Goal: Transaction & Acquisition: Subscribe to service/newsletter

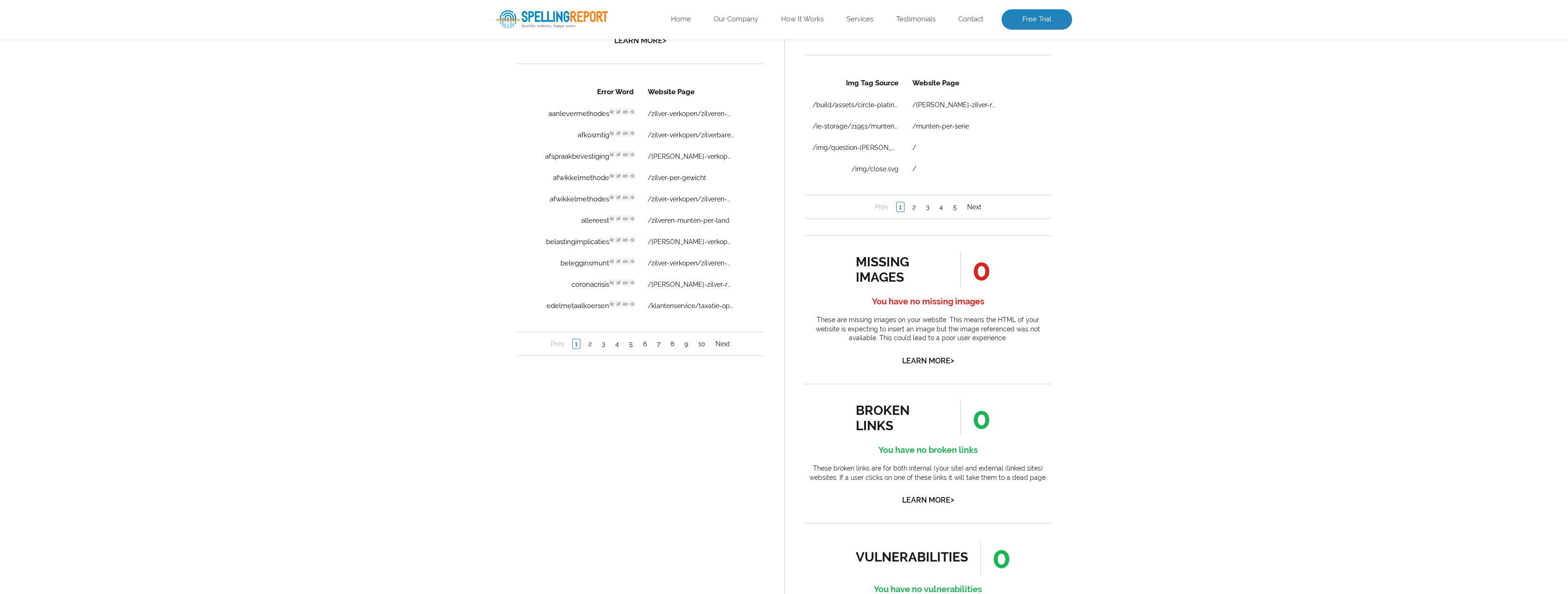
scroll to position [603, 0]
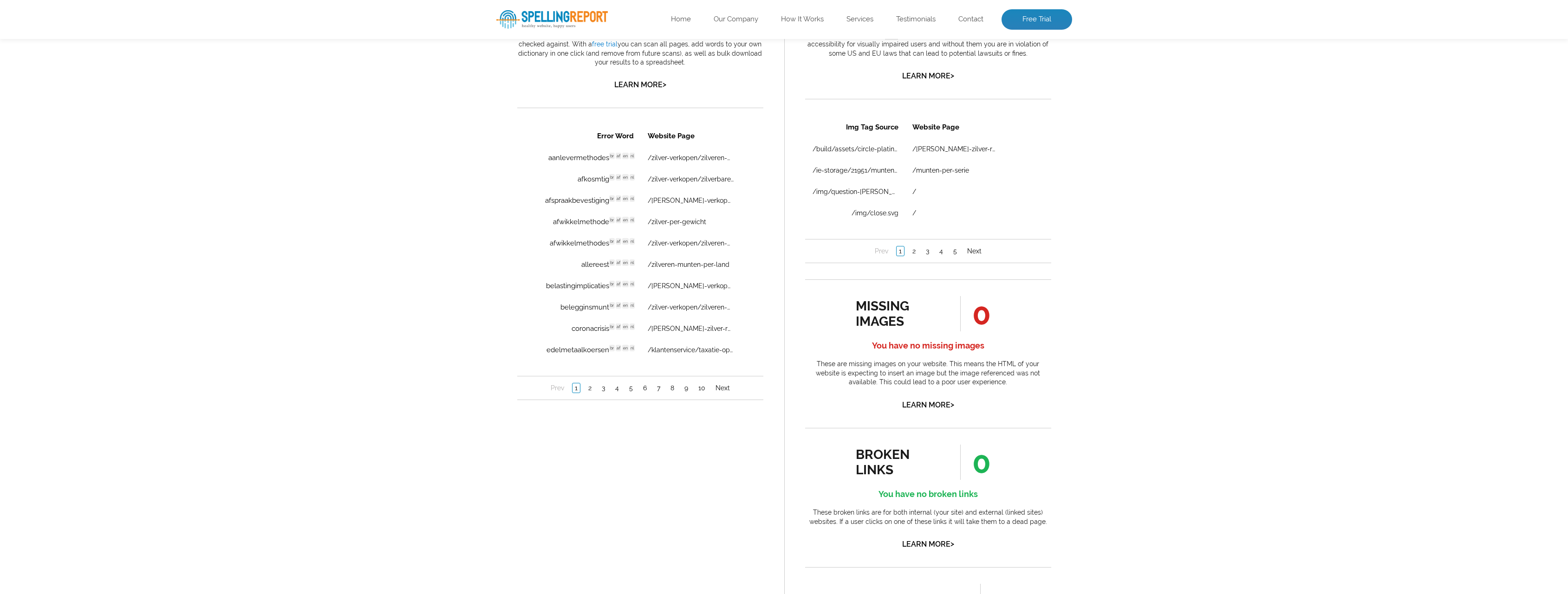
click at [535, 491] on div "spelling issues 1297 Ooops! You have some spelling issues These are words from …" at bounding box center [640, 323] width 288 height 774
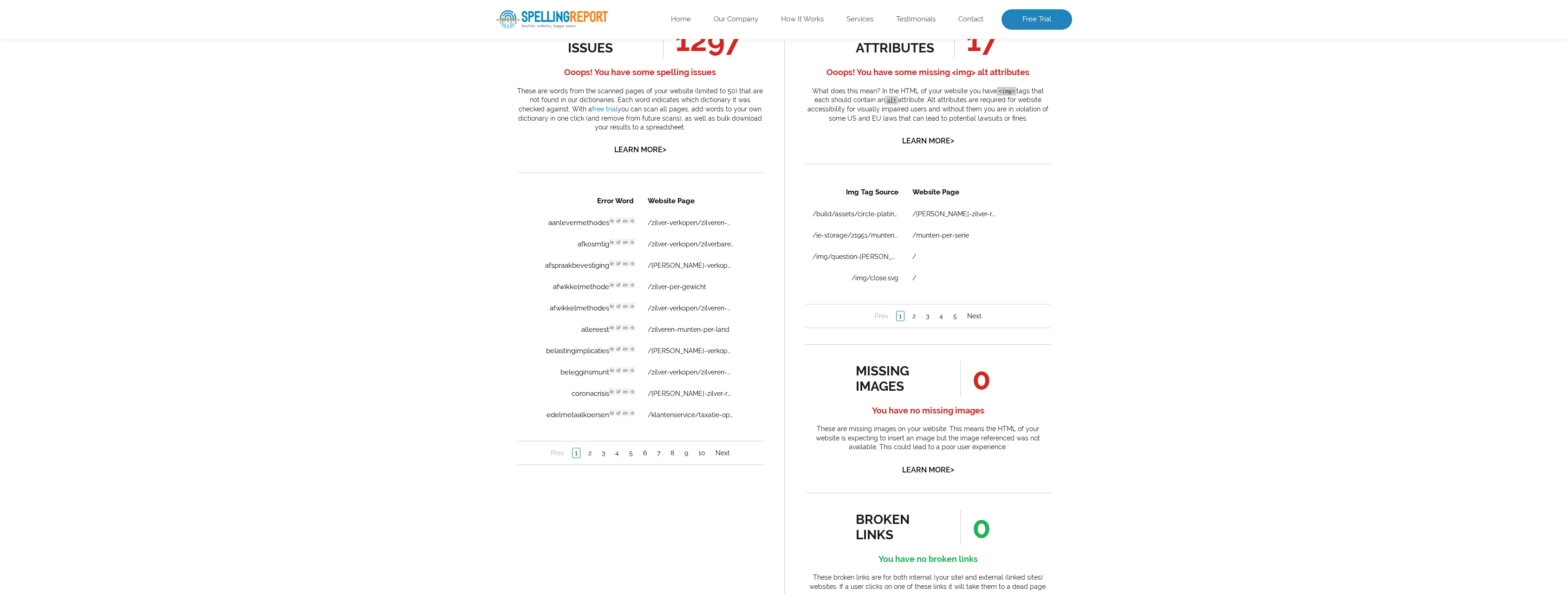
scroll to position [464, 0]
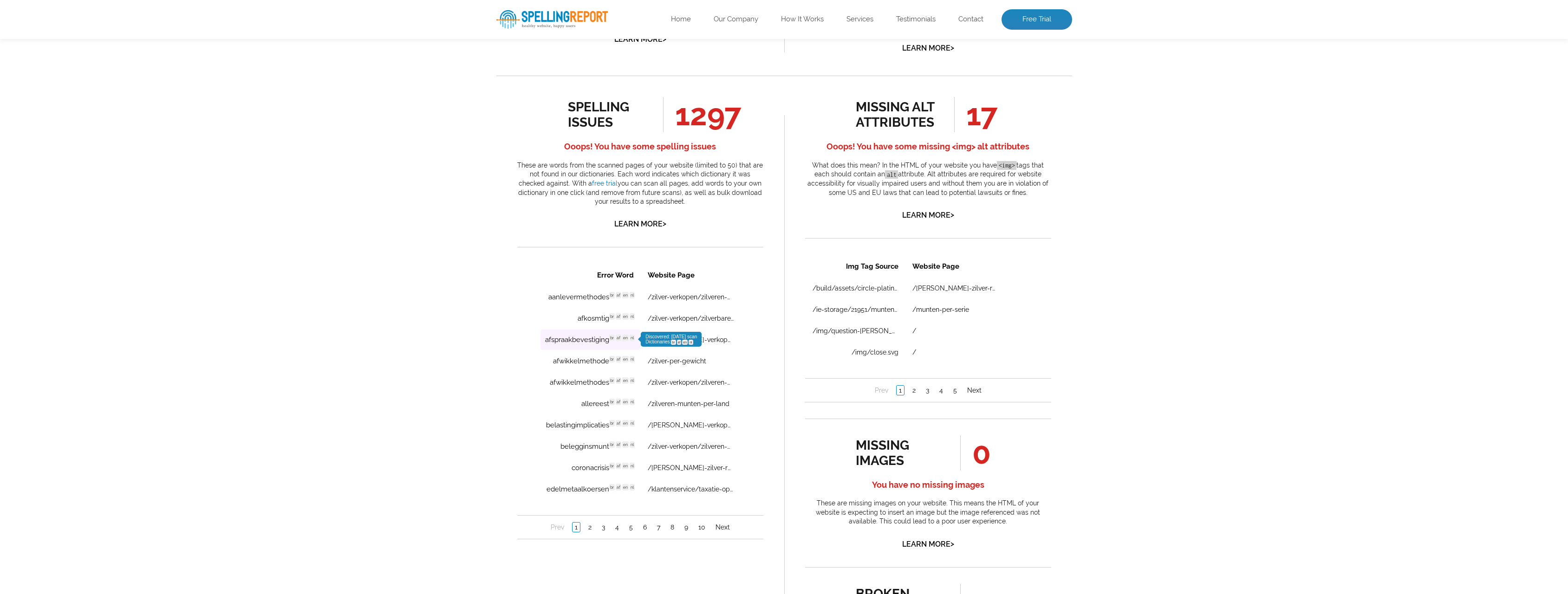
click at [559, 339] on td "afspraakbevestiging br af en nl Discovered: 08-11-2025 scan Dictionaries: br af…" at bounding box center [589, 339] width 100 height 20
click at [729, 340] on link "/goud-verkopen/goudbaren/umicore" at bounding box center [690, 340] width 86 height 7
click at [418, 318] on div "Pages Scanned 52 Number of pages scanned. May be limited. Pages scanned are the…" at bounding box center [784, 306] width 1568 height 1145
click at [332, 337] on div "Pages Scanned 52 Number of pages scanned. May be limited. Pages scanned are the…" at bounding box center [784, 306] width 1568 height 1145
click at [591, 527] on link "2" at bounding box center [589, 527] width 8 height 9
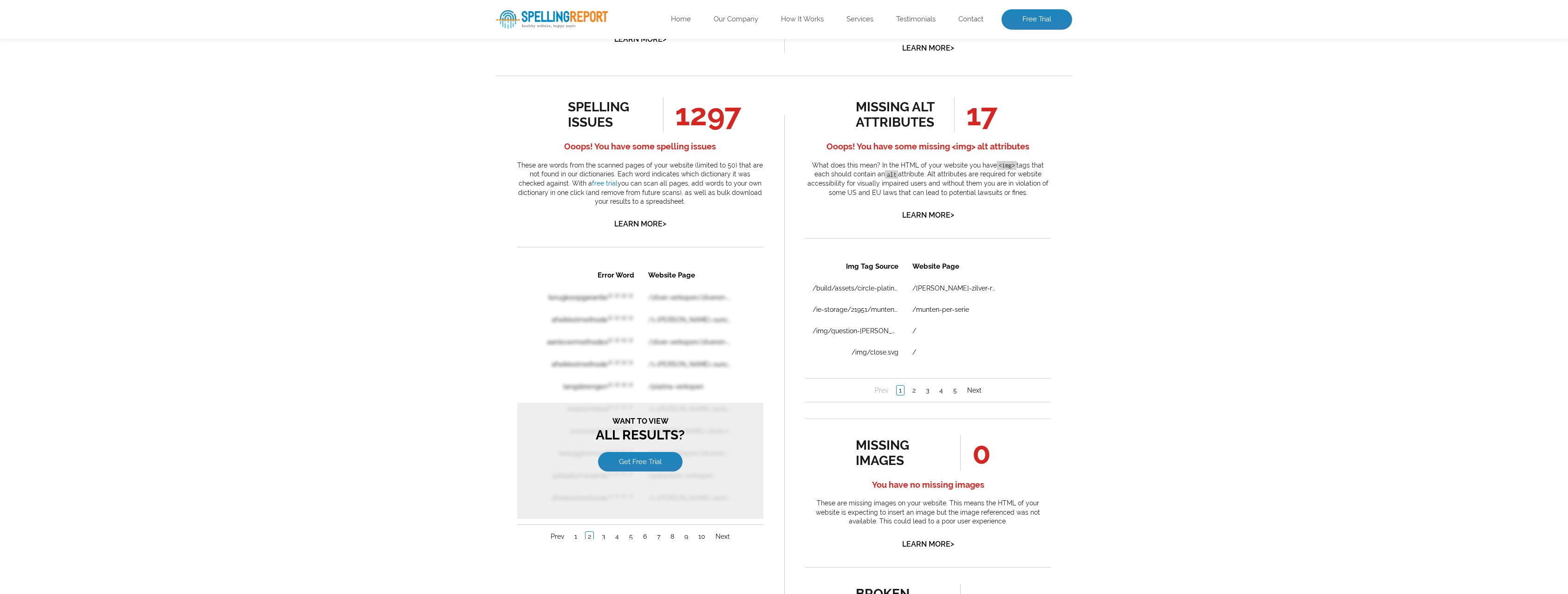
scroll to position [0, 0]
click at [572, 540] on link "1" at bounding box center [575, 536] width 7 height 9
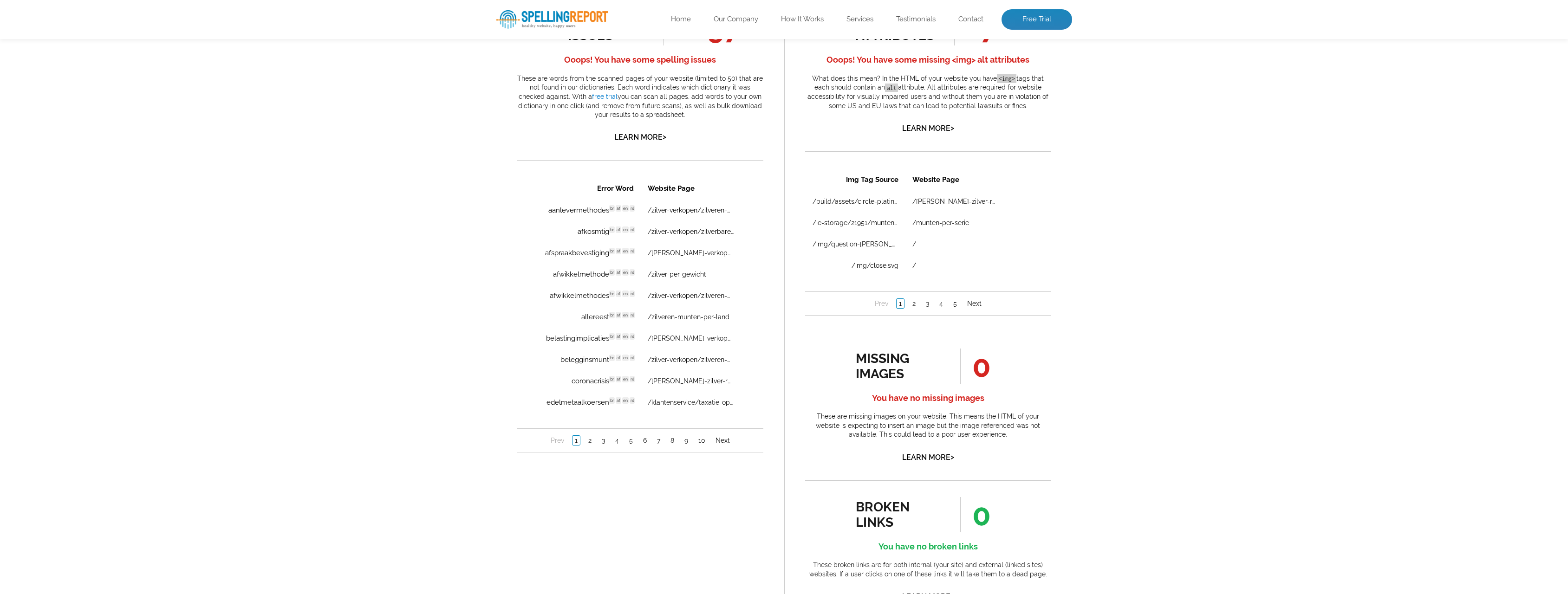
scroll to position [650, 0]
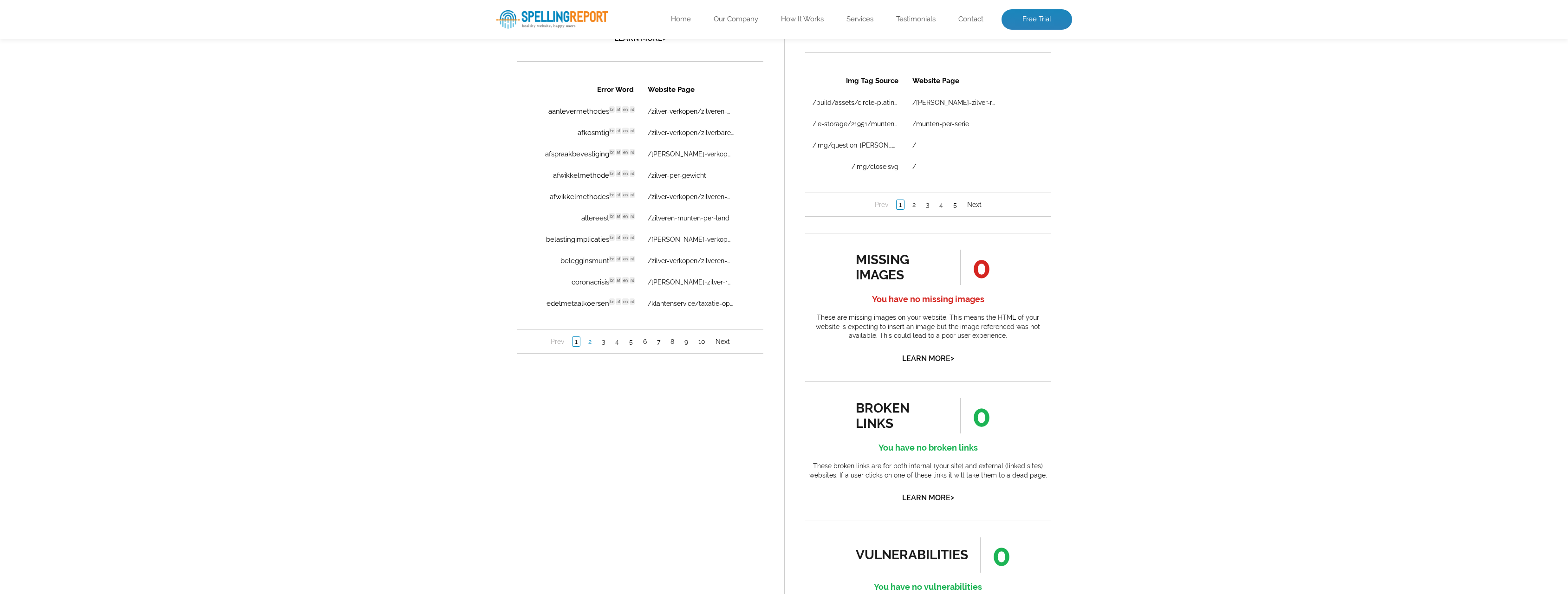
click at [591, 343] on link "2" at bounding box center [589, 341] width 8 height 9
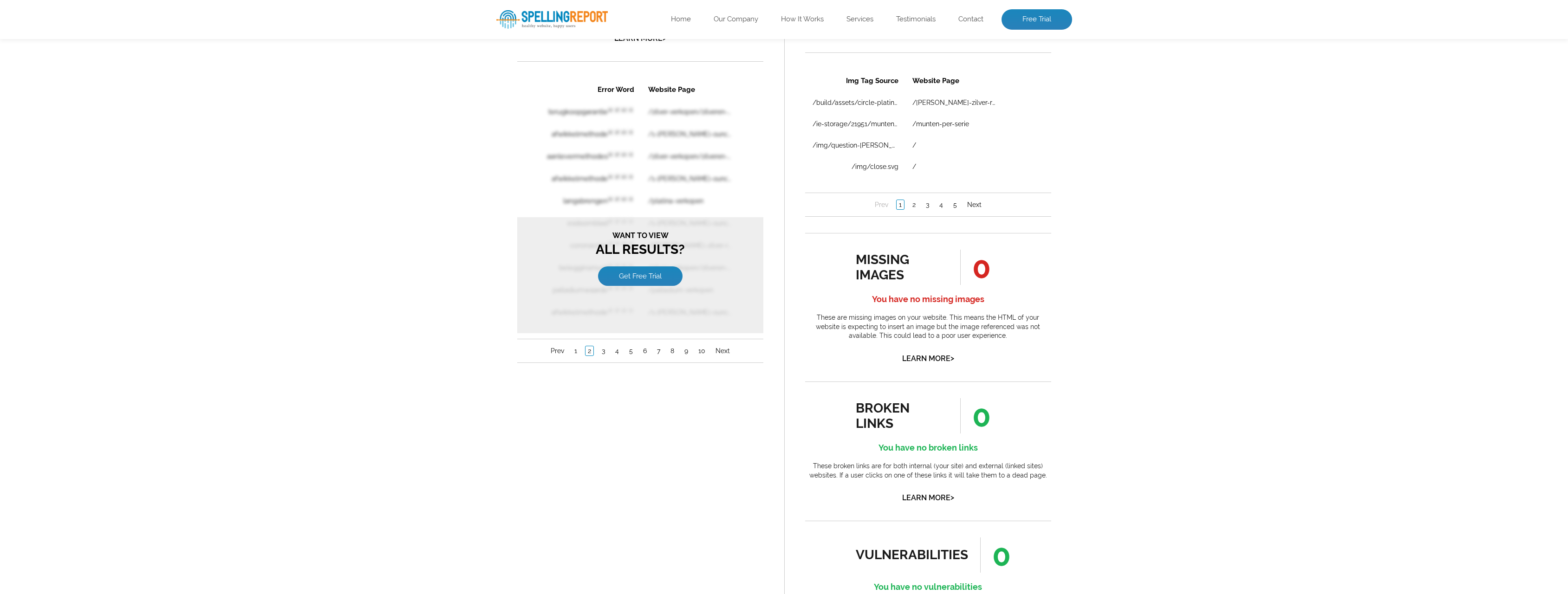
scroll to position [0, 0]
click at [638, 279] on link "Get Free Trial" at bounding box center [639, 276] width 84 height 20
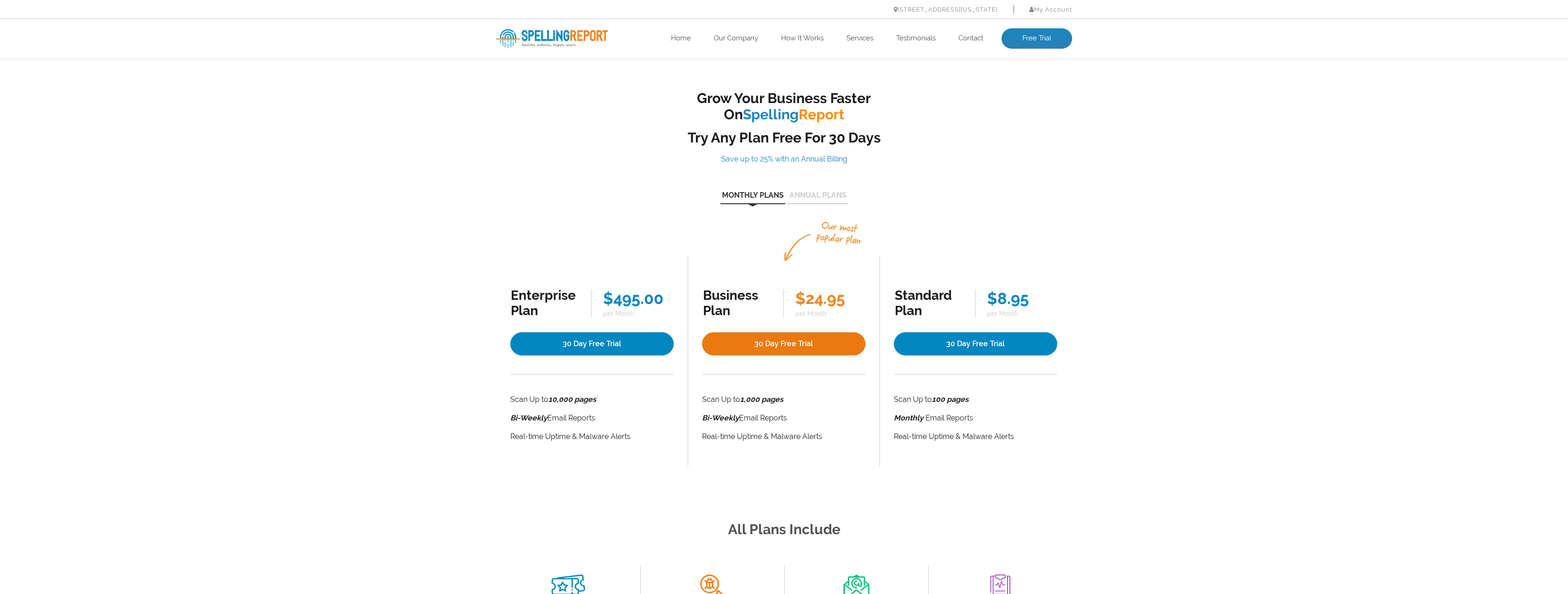
click at [809, 342] on link "30 Day Free Trial" at bounding box center [783, 344] width 163 height 23
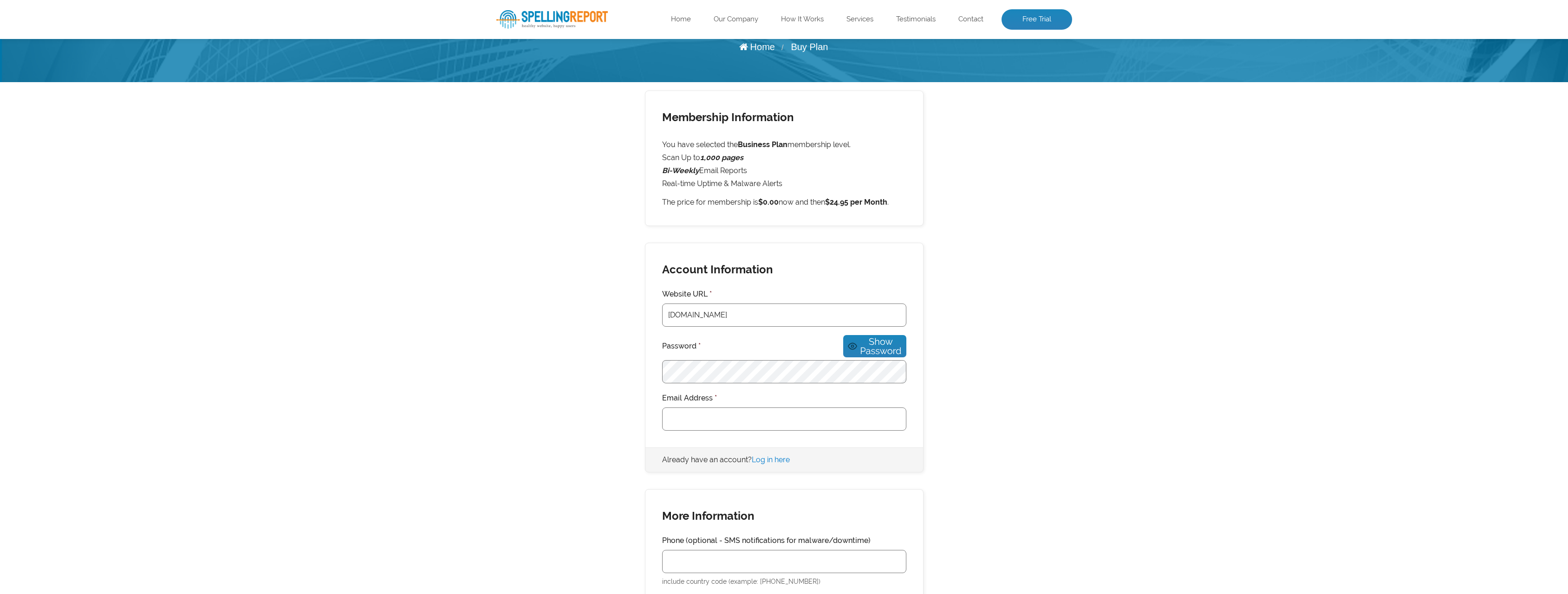
scroll to position [93, 0]
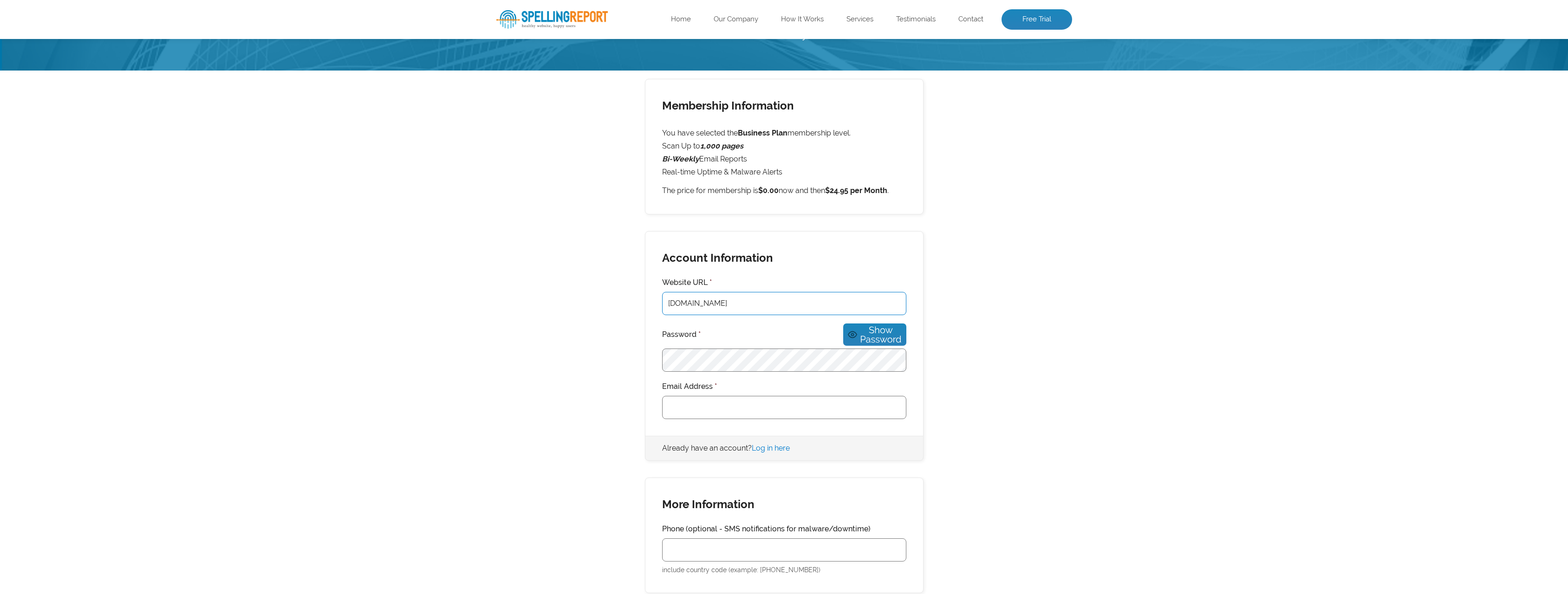
click at [764, 302] on input "[DOMAIN_NAME]" at bounding box center [784, 304] width 244 height 23
click at [752, 396] on input "Email Address *" at bounding box center [784, 408] width 244 height 23
type input "wouterschut@thesilvermountain.nl"
click at [582, 427] on div "Membership Information You have selected the Business Plan membership level. Sc…" at bounding box center [784, 444] width 576 height 732
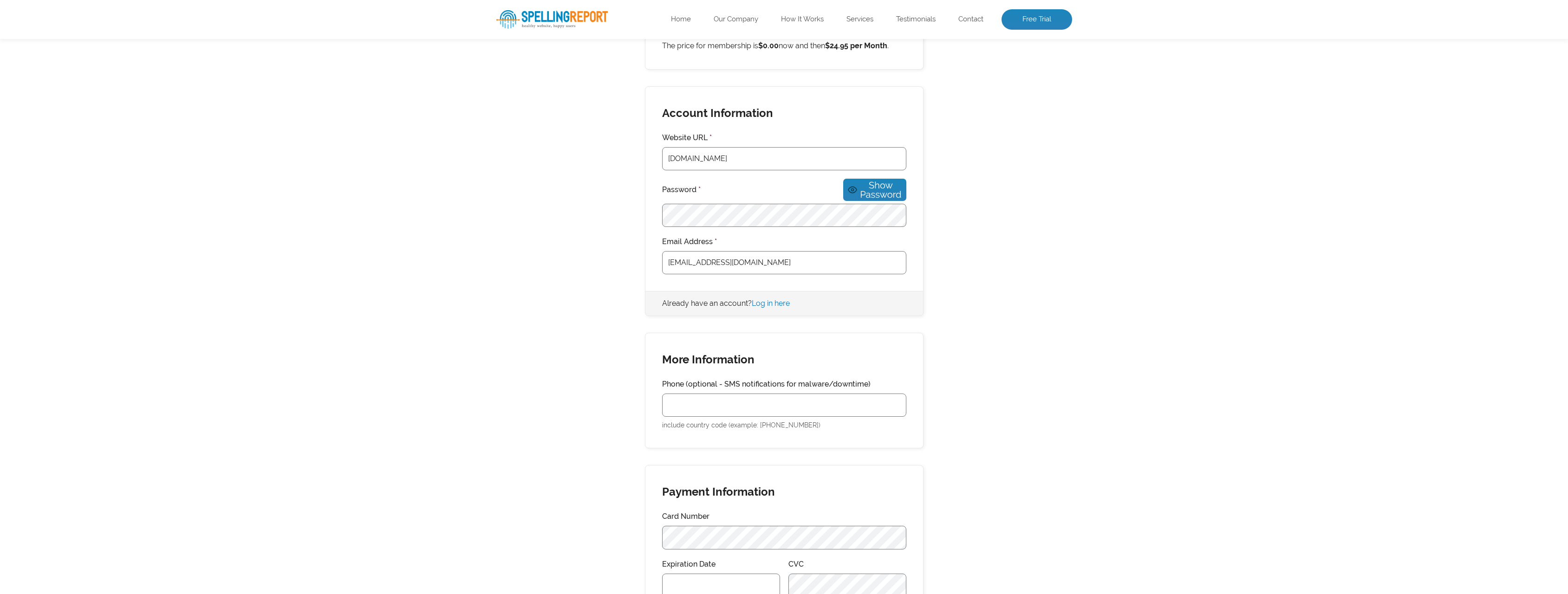
scroll to position [325, 0]
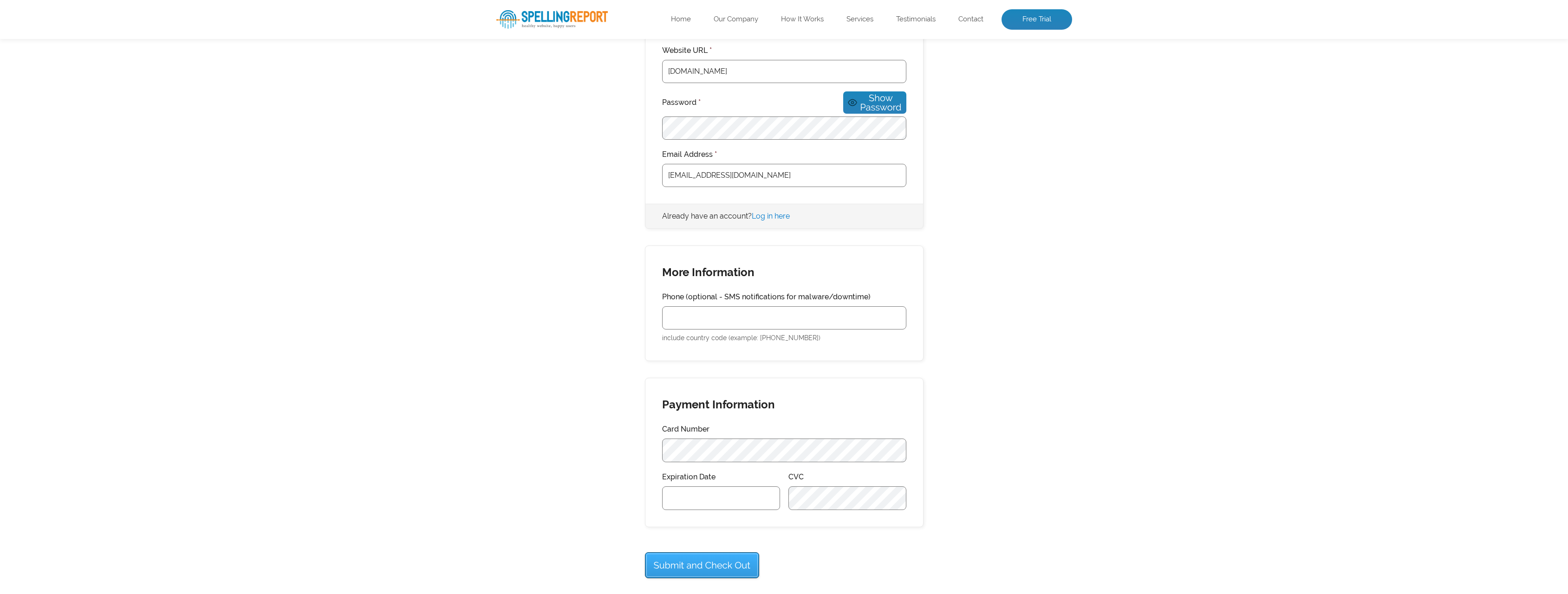
click at [675, 552] on input "Submit and Check Out" at bounding box center [702, 565] width 114 height 26
click at [594, 464] on div "Je kaartnummer is onvolledig. Membership Information You have selected the Busi…" at bounding box center [784, 213] width 576 height 798
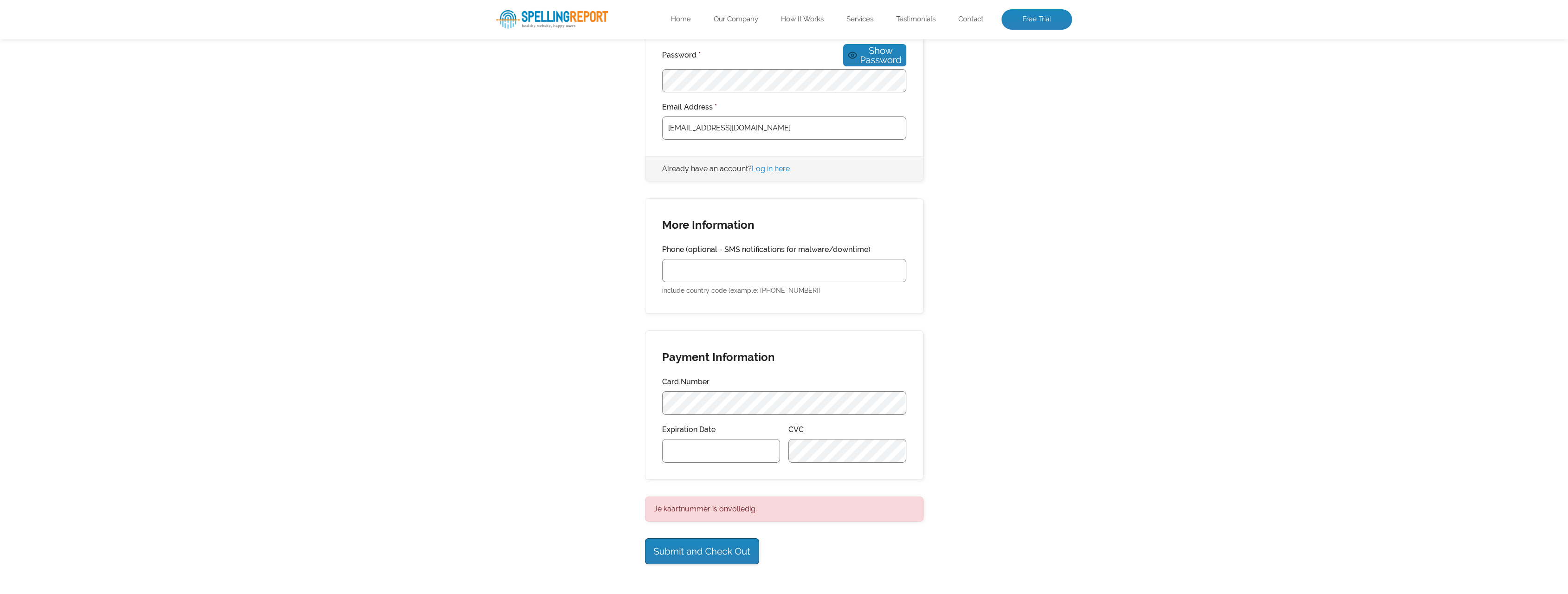
scroll to position [451, 0]
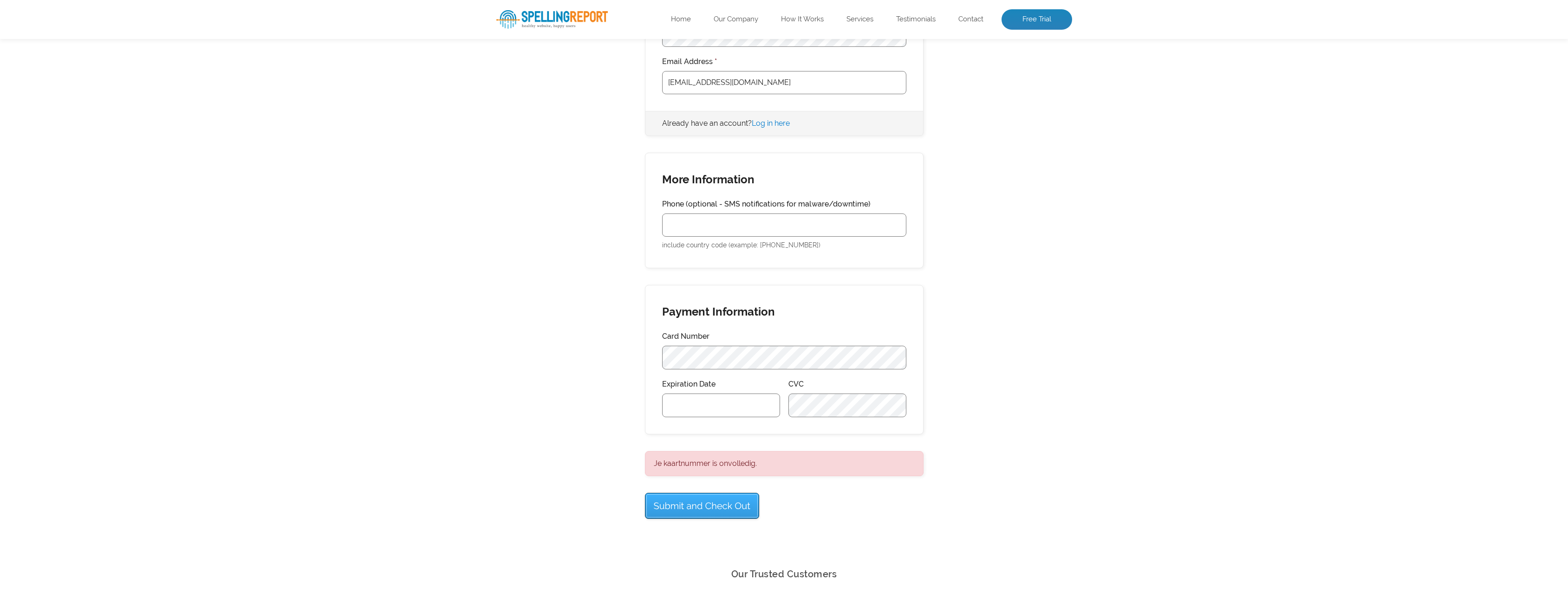
click at [691, 498] on input "Submit and Check Out" at bounding box center [702, 506] width 114 height 26
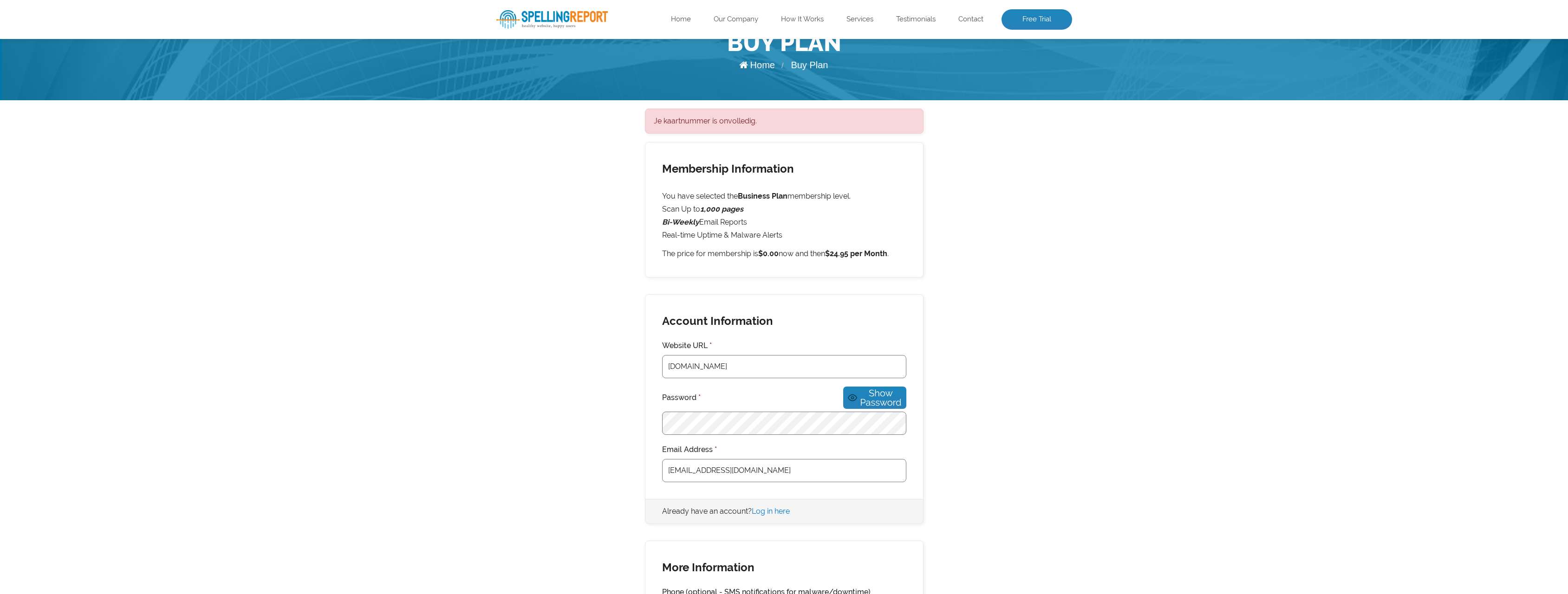
scroll to position [34, 0]
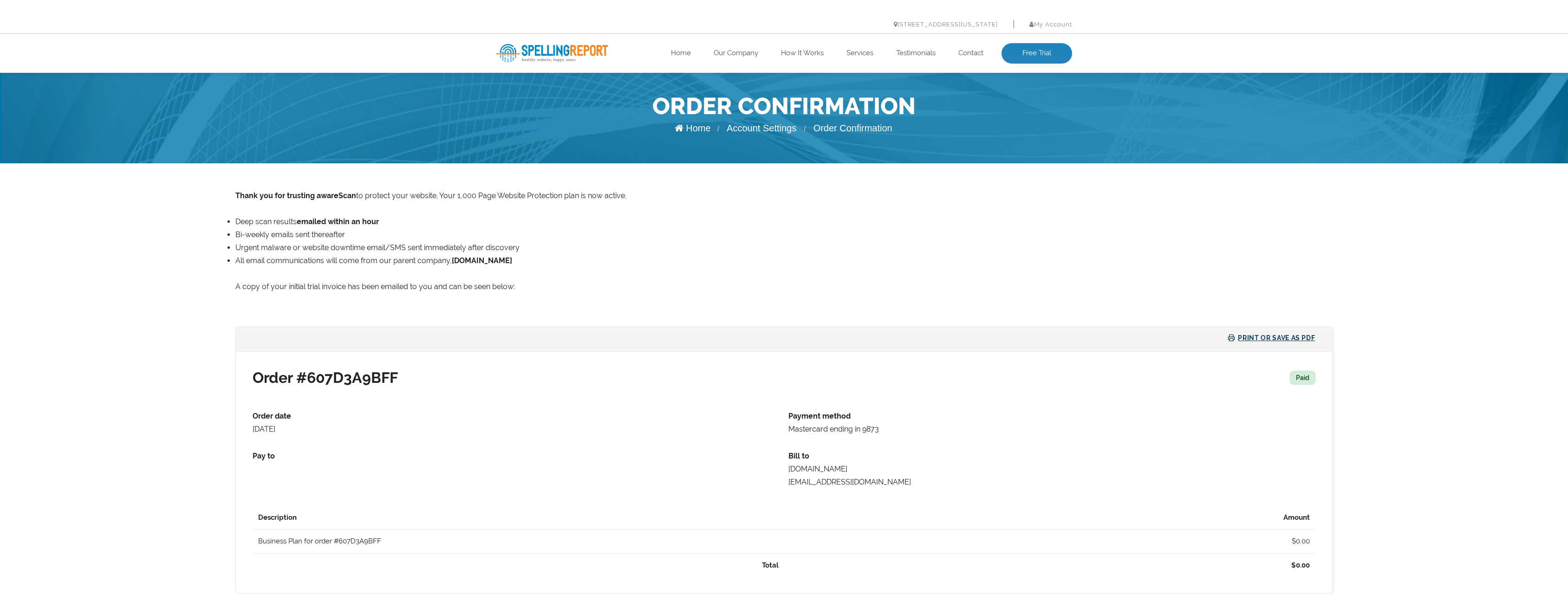
scroll to position [182, 0]
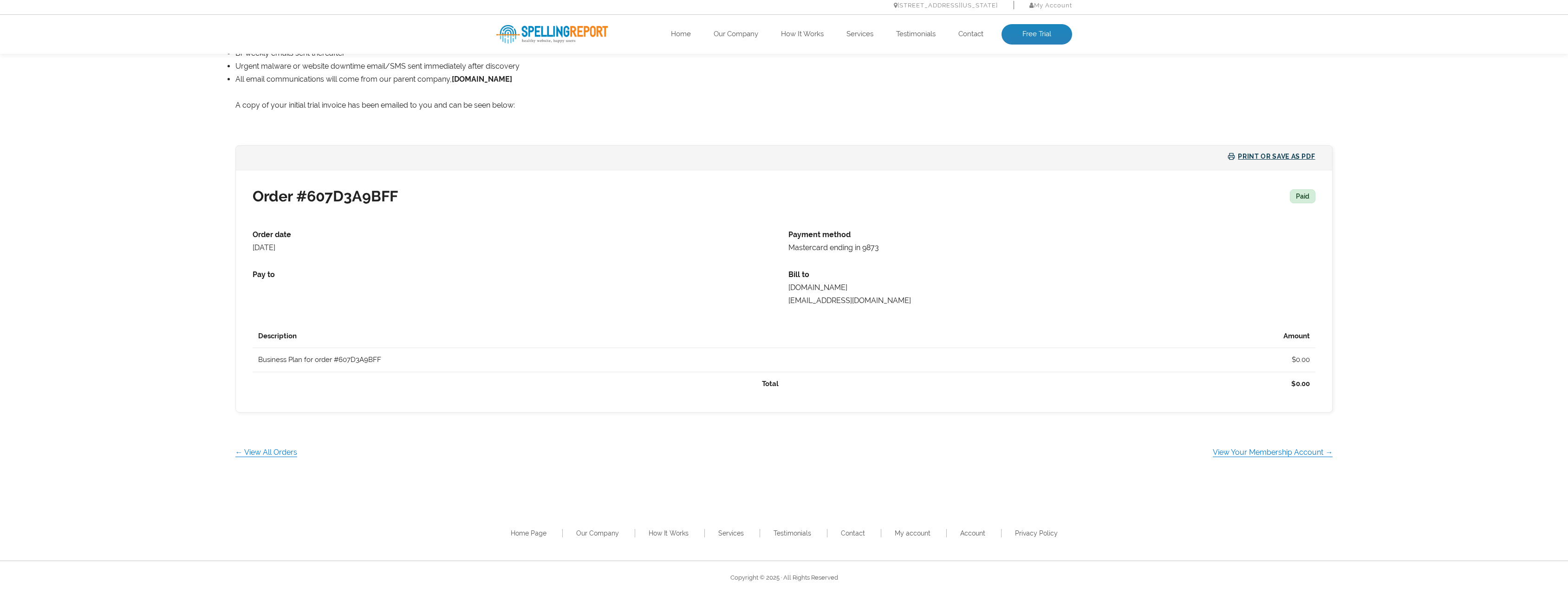
click at [206, 304] on article "Thank you for your membership to . Your Business Plan membership is now active.…" at bounding box center [784, 233] width 1568 height 503
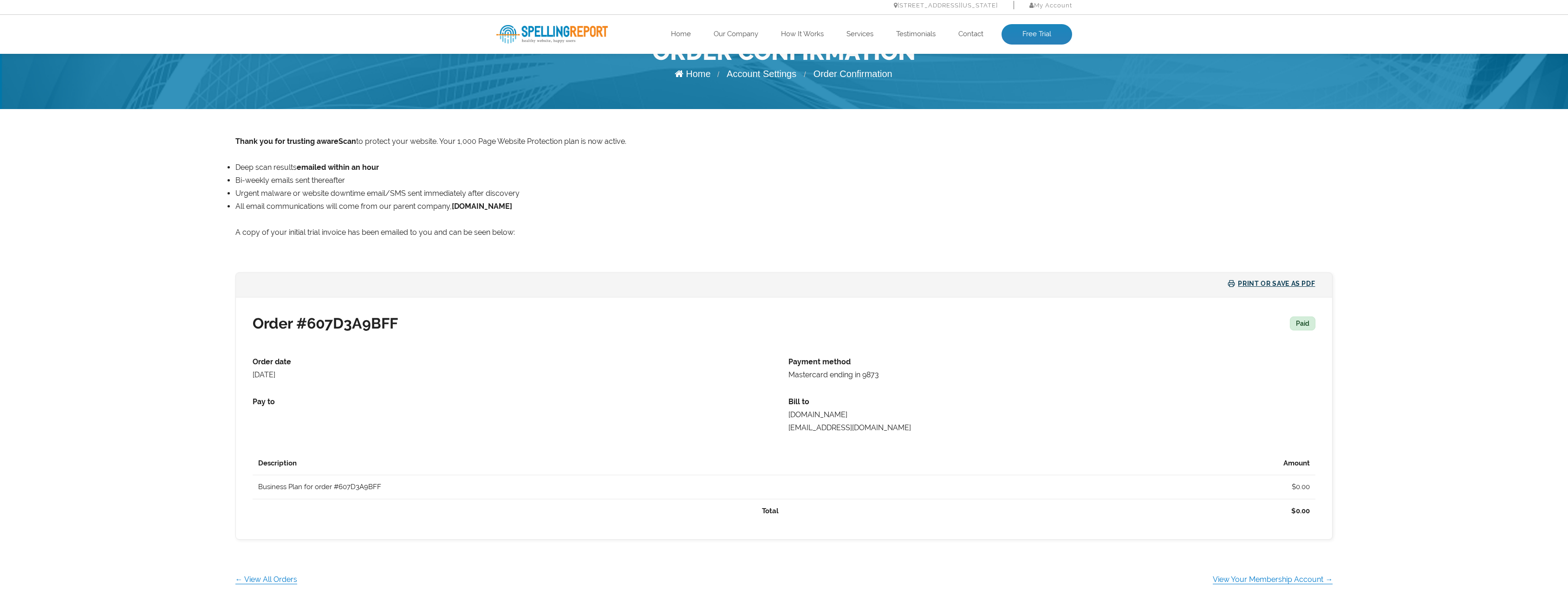
scroll to position [0, 0]
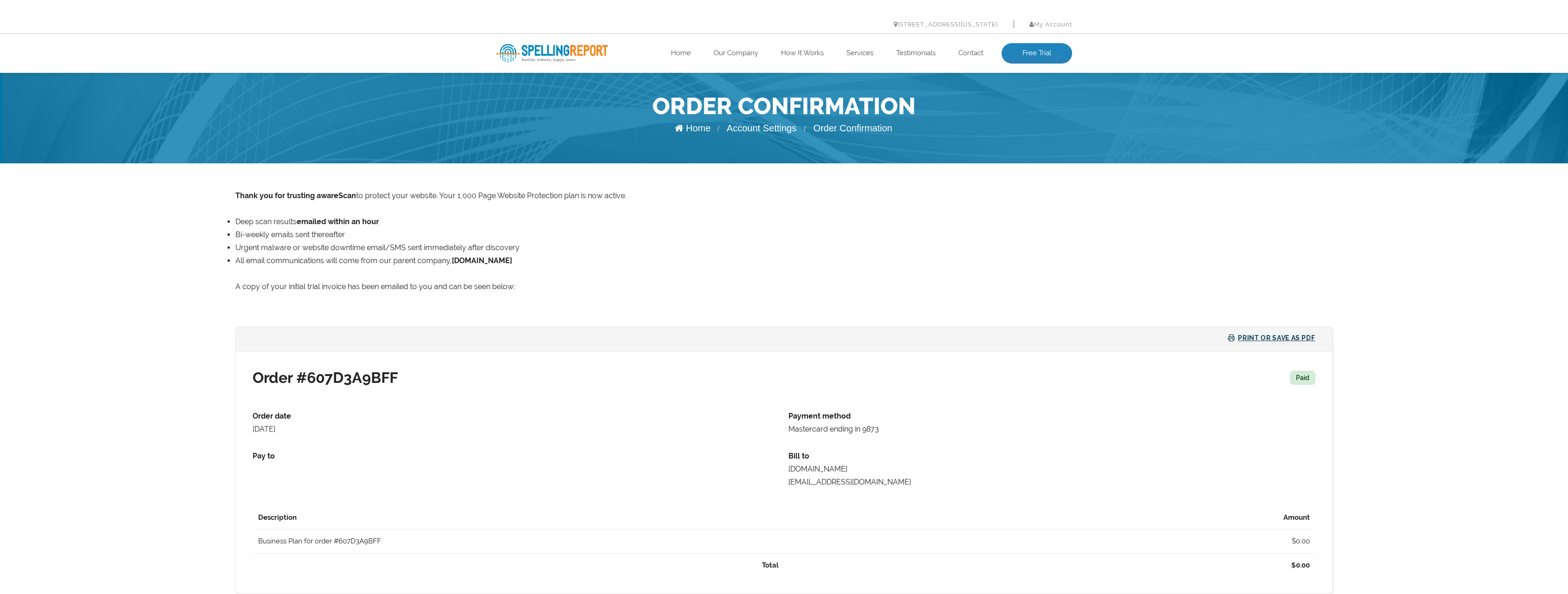
click at [1059, 16] on div "[STREET_ADDRESS][US_STATE] My Account Log Out" at bounding box center [784, 24] width 1568 height 19
click at [1059, 24] on link "My Account" at bounding box center [1051, 24] width 43 height 7
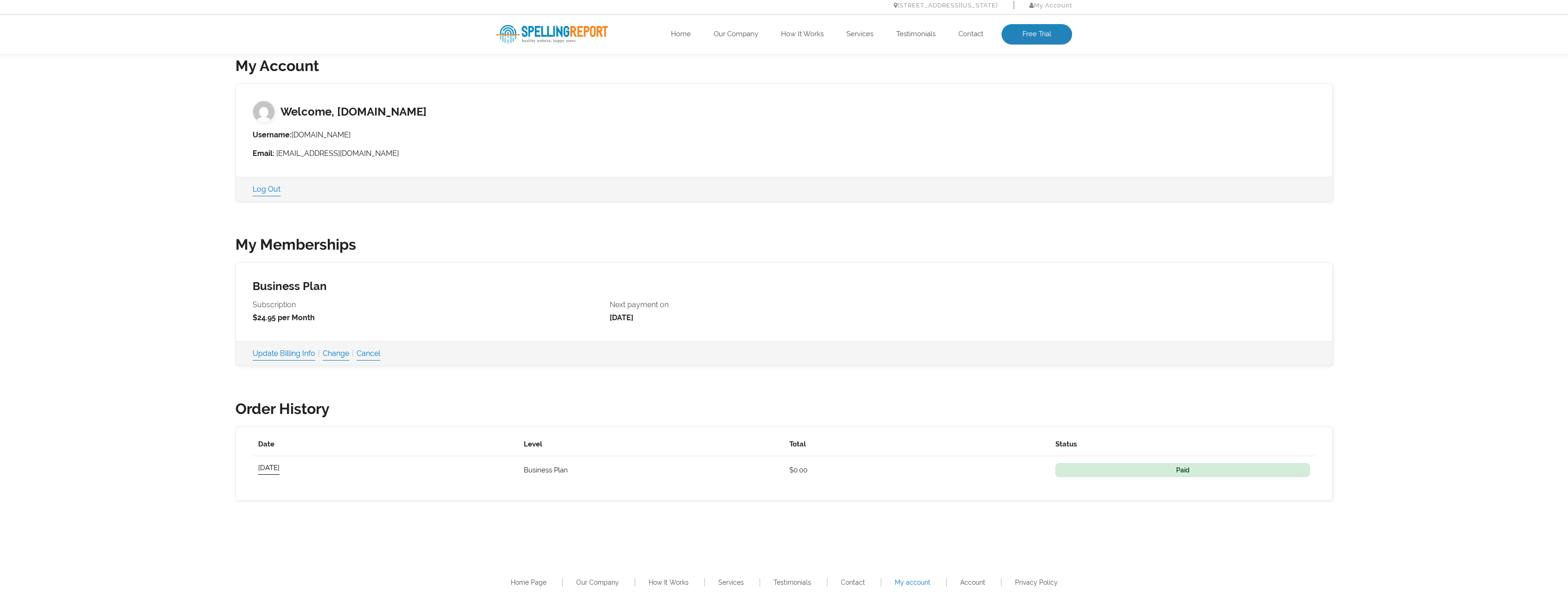
scroll to position [139, 0]
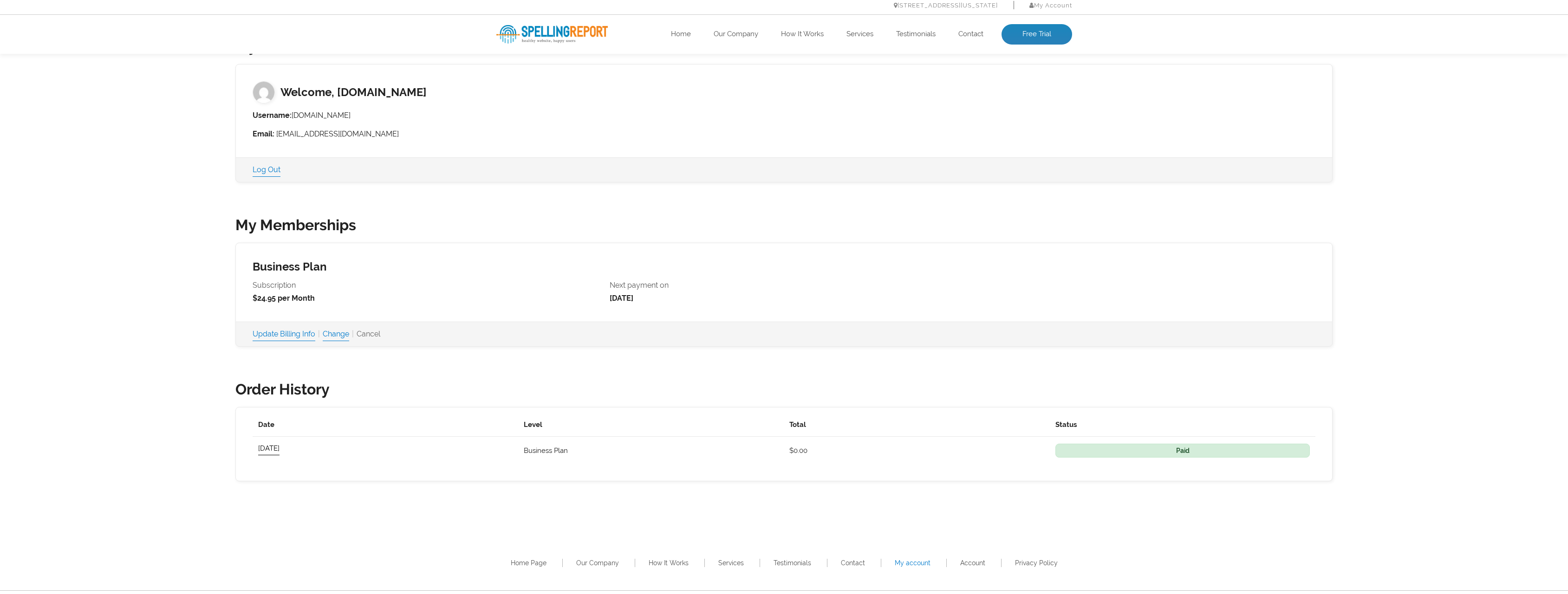
click at [380, 330] on link "Cancel" at bounding box center [368, 334] width 24 height 13
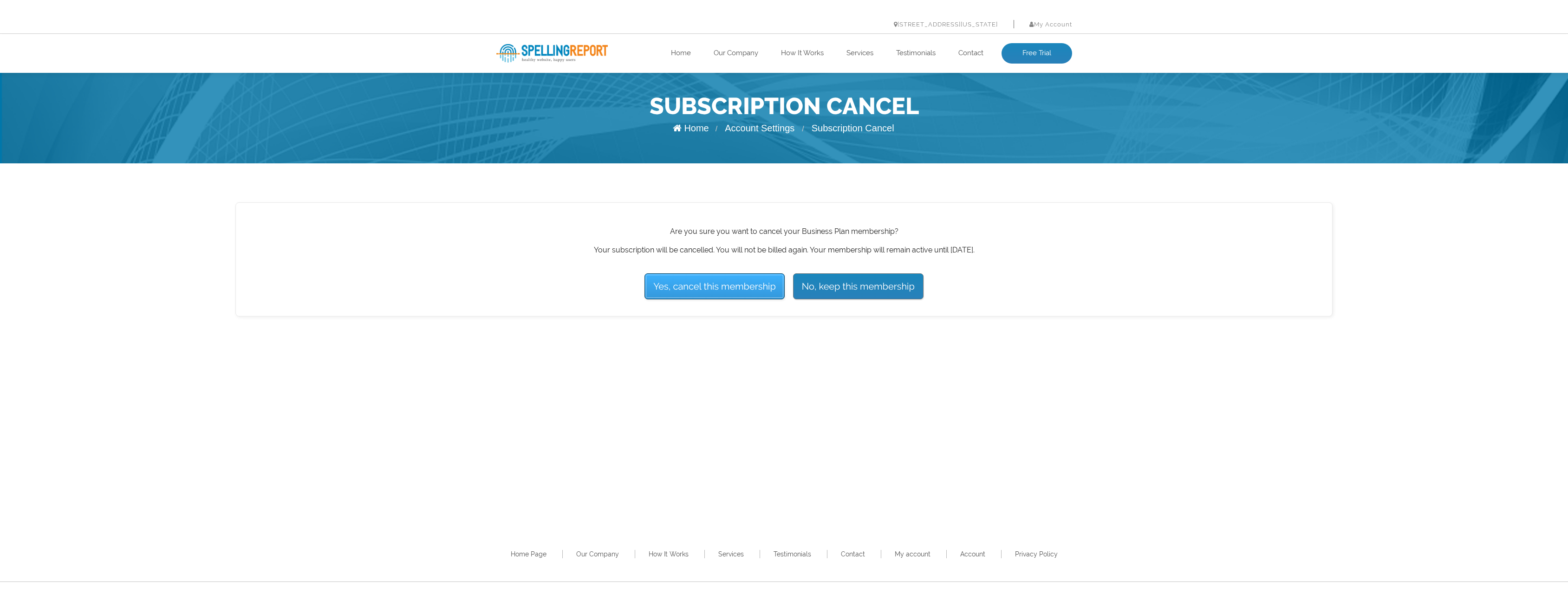
click at [716, 288] on input "Yes, cancel this membership" at bounding box center [714, 286] width 140 height 26
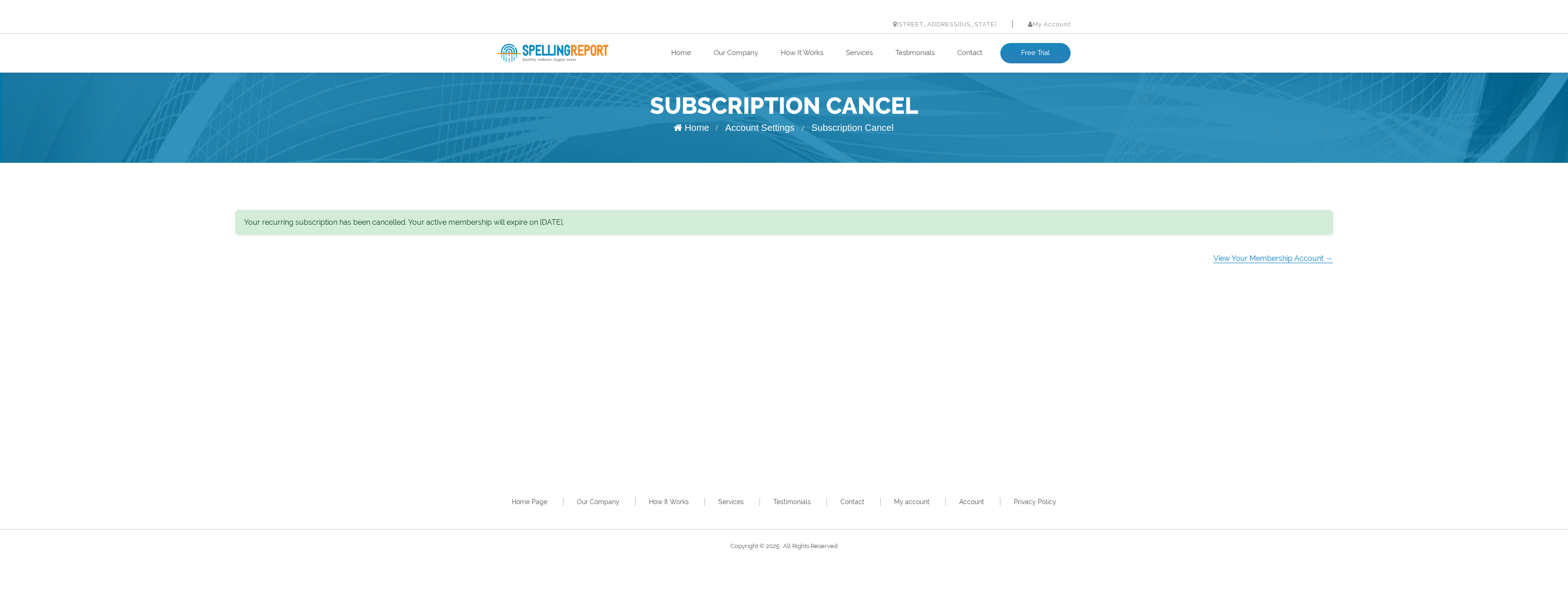
click at [578, 54] on img at bounding box center [553, 53] width 111 height 18
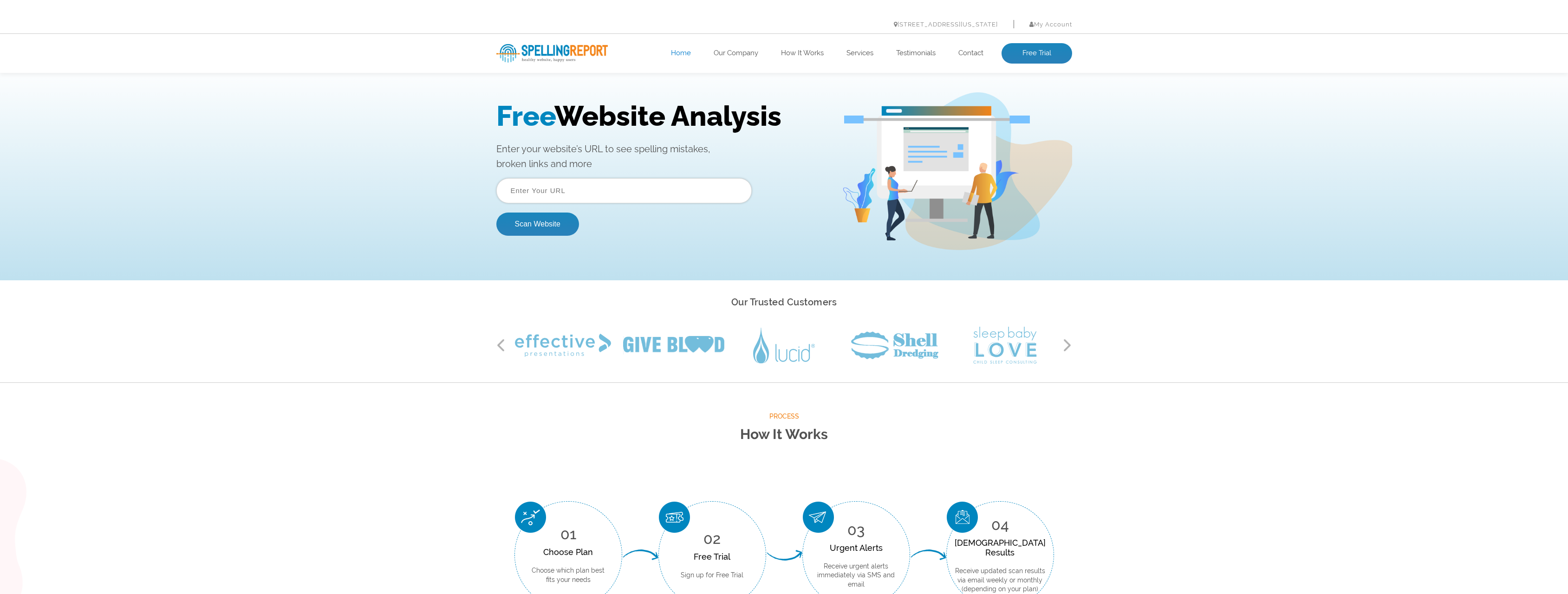
click at [646, 191] on input "text" at bounding box center [624, 191] width 256 height 25
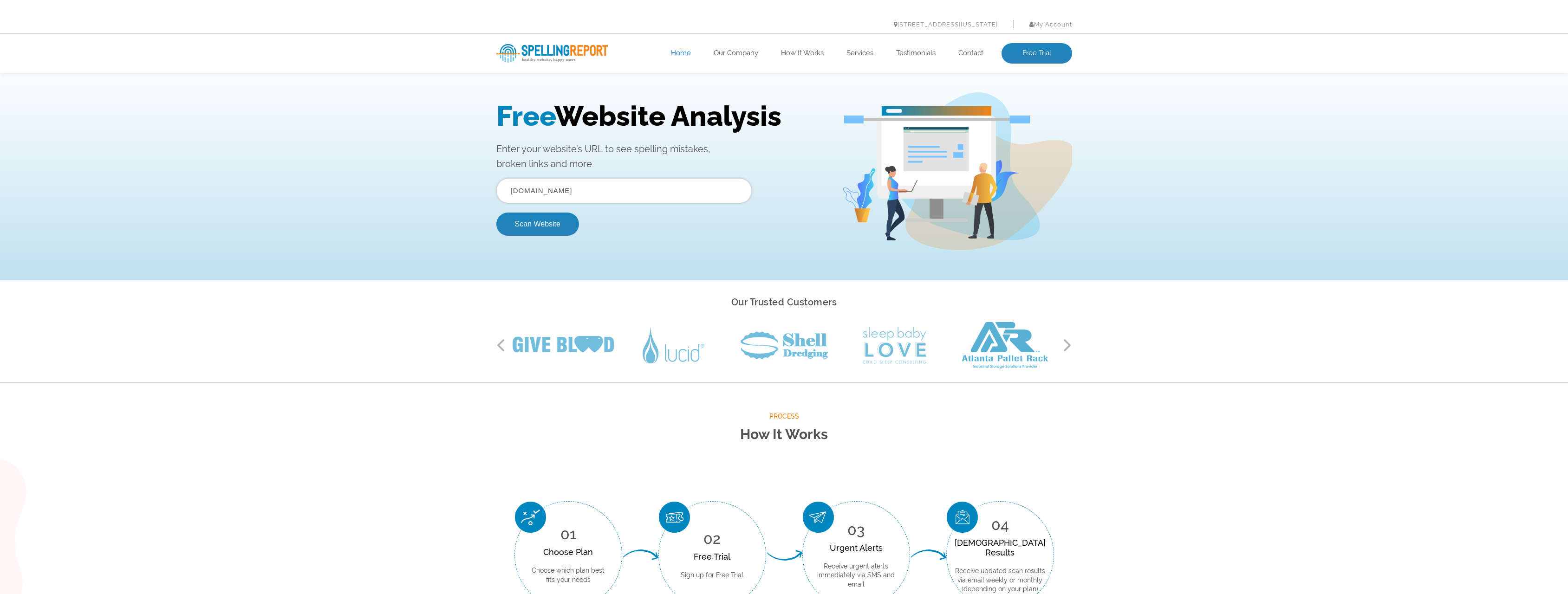
type input "inkoopedelmetaal.nl"
click at [496, 213] on button "Scan Website" at bounding box center [537, 224] width 83 height 23
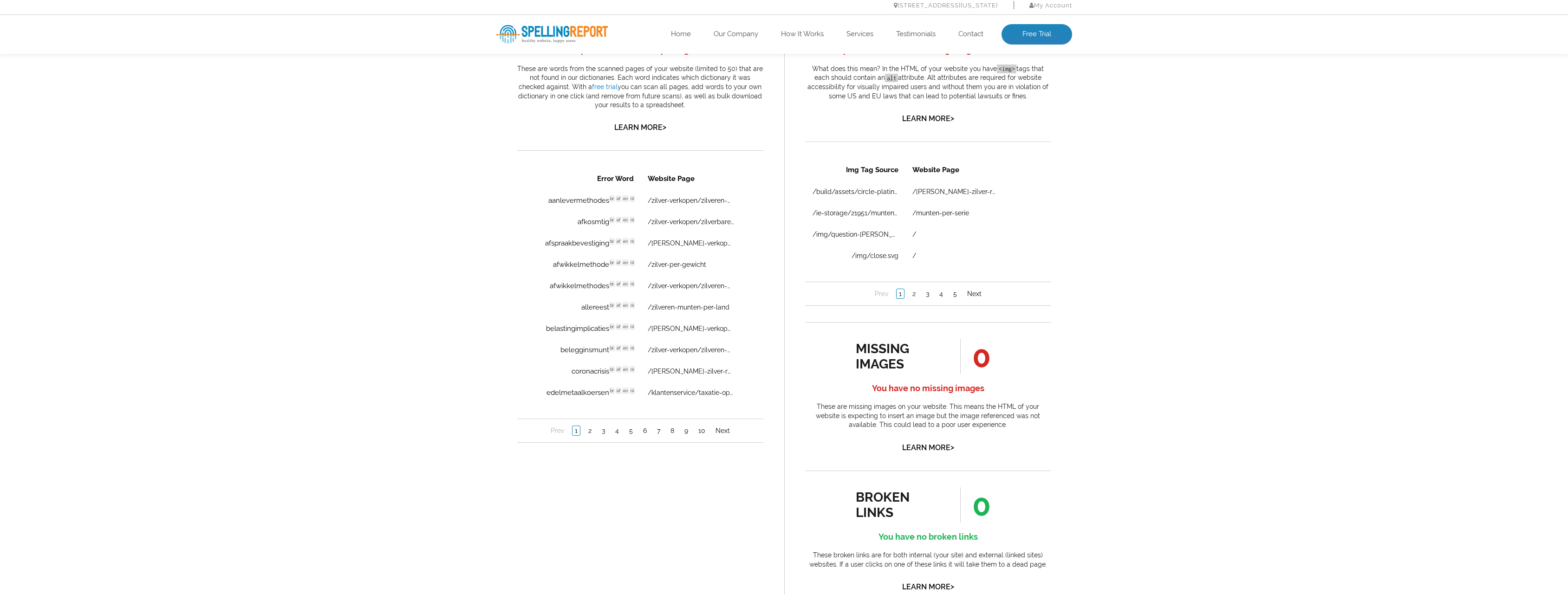
scroll to position [557, 0]
click at [589, 439] on ul "Prev 1 2 3 4 5 6 7 8 9 10 Next" at bounding box center [639, 434] width 246 height 10
click at [591, 433] on link "2" at bounding box center [589, 434] width 8 height 9
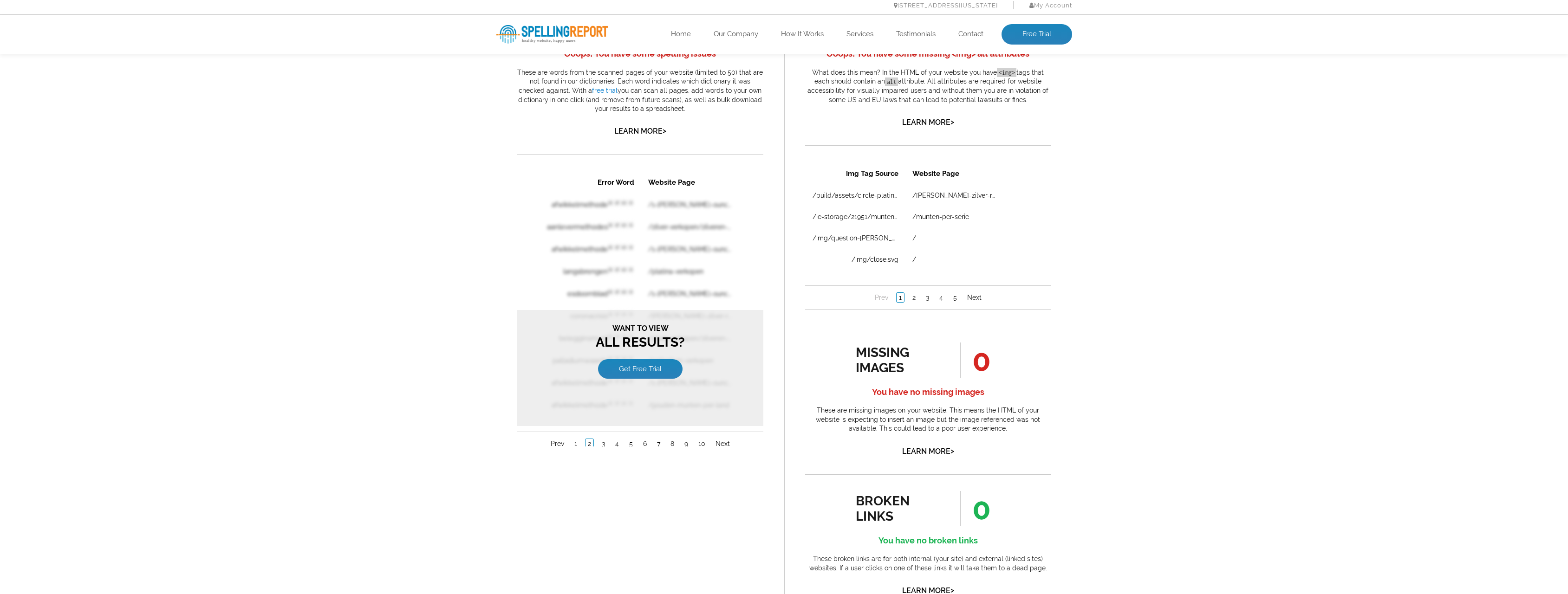
scroll to position [0, 0]
click at [563, 387] on div "Want to view All Results? Get Free Trial" at bounding box center [639, 368] width 246 height 116
click at [589, 358] on div "Want to view All Results? Get Free Trial" at bounding box center [639, 368] width 246 height 116
click at [644, 361] on link "Get Free Trial" at bounding box center [639, 369] width 84 height 20
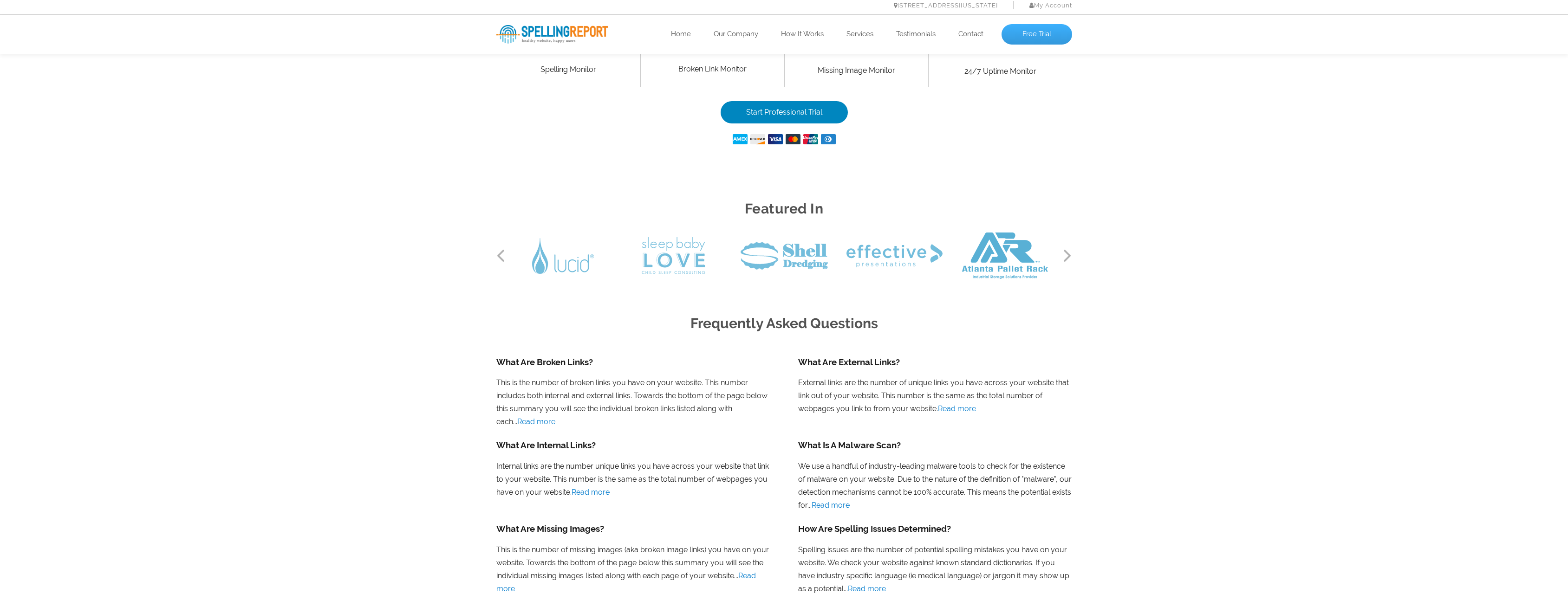
scroll to position [232, 0]
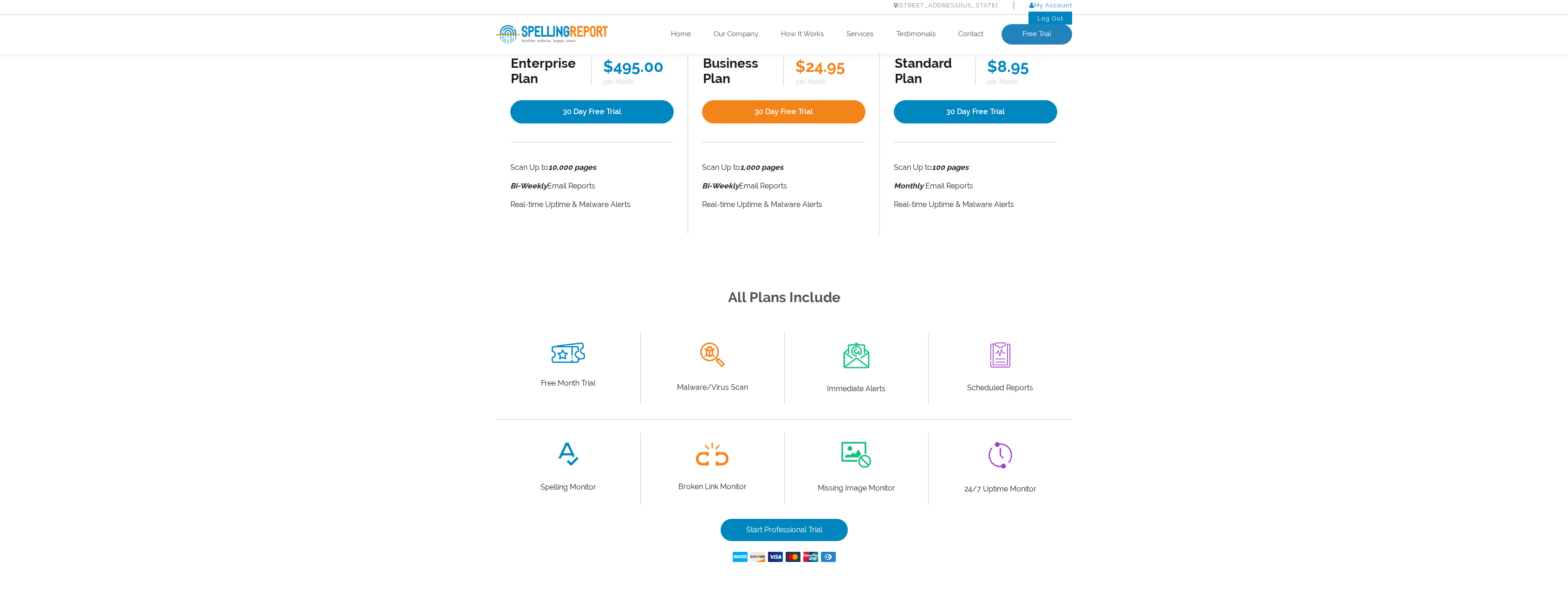
click at [1062, 5] on link "My Account" at bounding box center [1051, 5] width 43 height 7
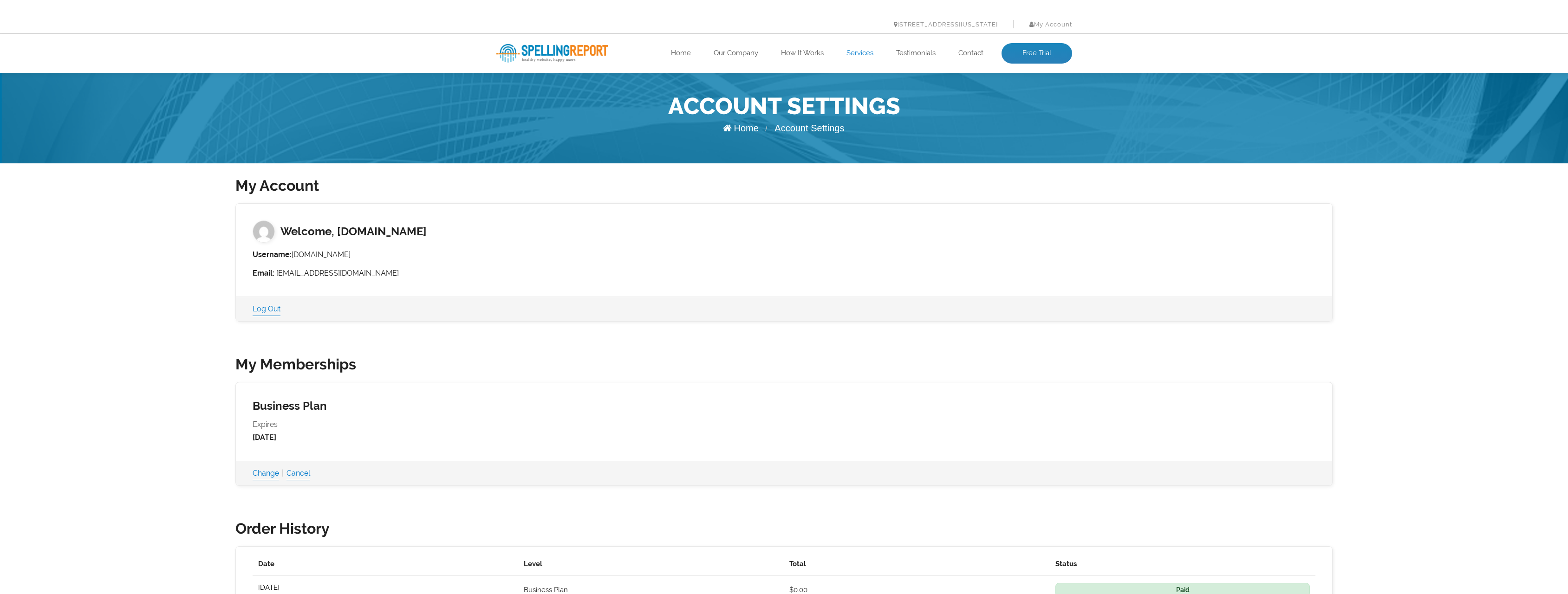
click at [866, 55] on link "Services" at bounding box center [859, 53] width 27 height 9
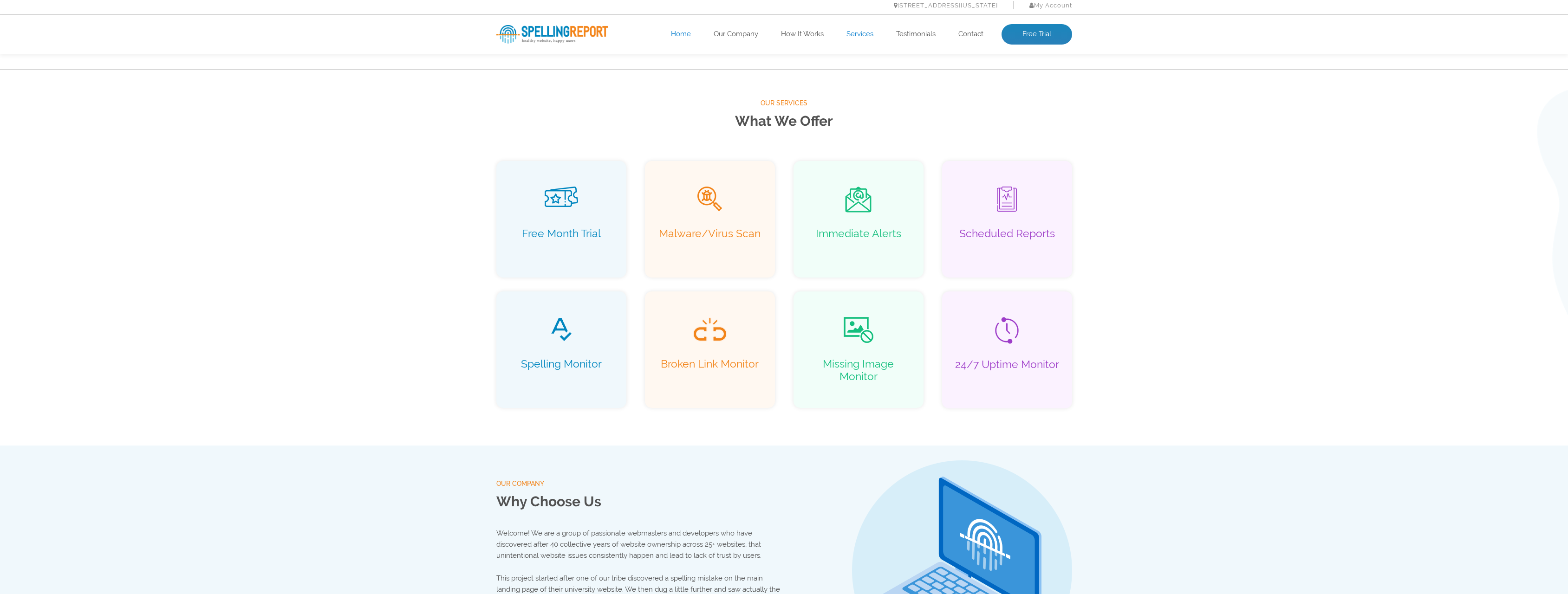
scroll to position [598, 0]
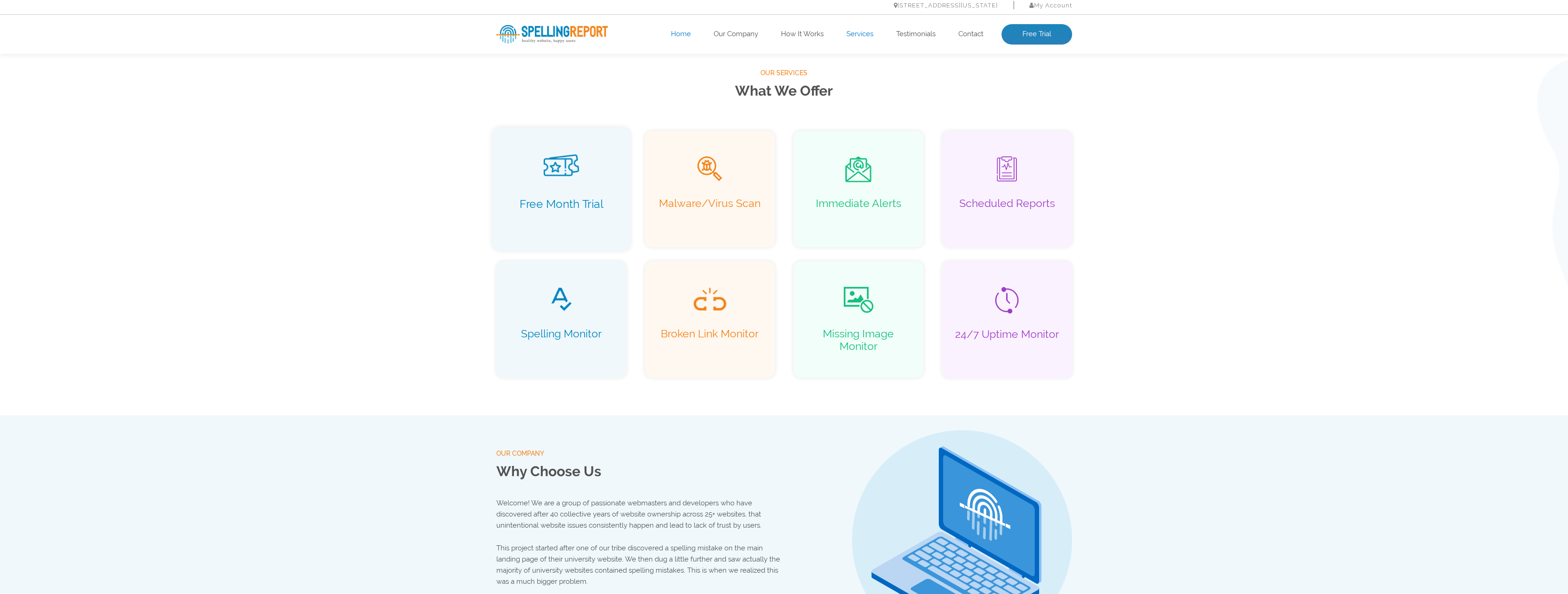
click at [591, 193] on div "Free Month Trial" at bounding box center [561, 189] width 138 height 123
click at [584, 205] on p "Free Month Trial" at bounding box center [561, 210] width 118 height 26
click at [789, 207] on li "Immediate Alerts" at bounding box center [858, 189] width 157 height 138
drag, startPoint x: 919, startPoint y: 200, endPoint x: 1043, endPoint y: 186, distance: 124.8
click at [922, 200] on div "Immediate Alerts" at bounding box center [858, 189] width 138 height 123
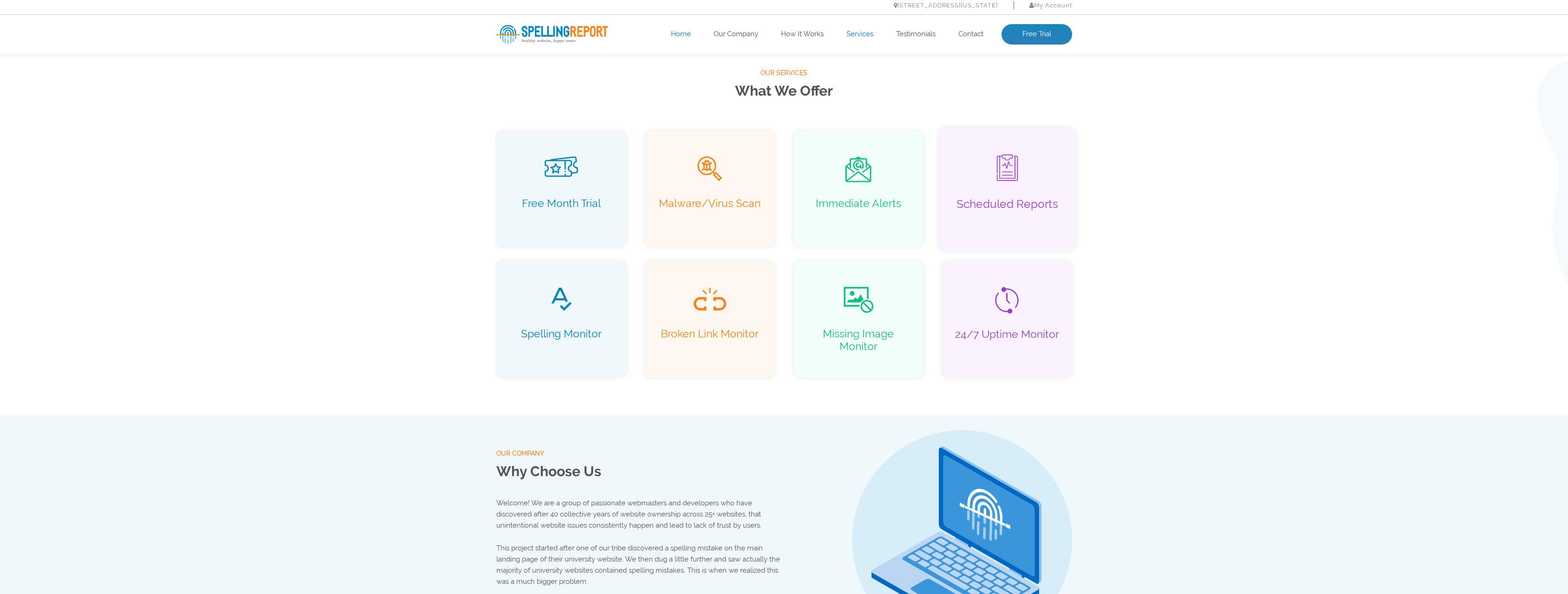
click at [1043, 186] on div "Scheduled Reports" at bounding box center [1007, 189] width 138 height 123
drag, startPoint x: 981, startPoint y: 341, endPoint x: 905, endPoint y: 335, distance: 76.2
click at [958, 339] on p "24/7 Uptime Monitor" at bounding box center [1007, 340] width 111 height 25
drag, startPoint x: 905, startPoint y: 335, endPoint x: 603, endPoint y: 331, distance: 302.0
click at [603, 331] on ul "Free Month Trial Malware/Virus Scan Immediate Alerts Scheduled Reports Spelling…" at bounding box center [784, 255] width 594 height 262
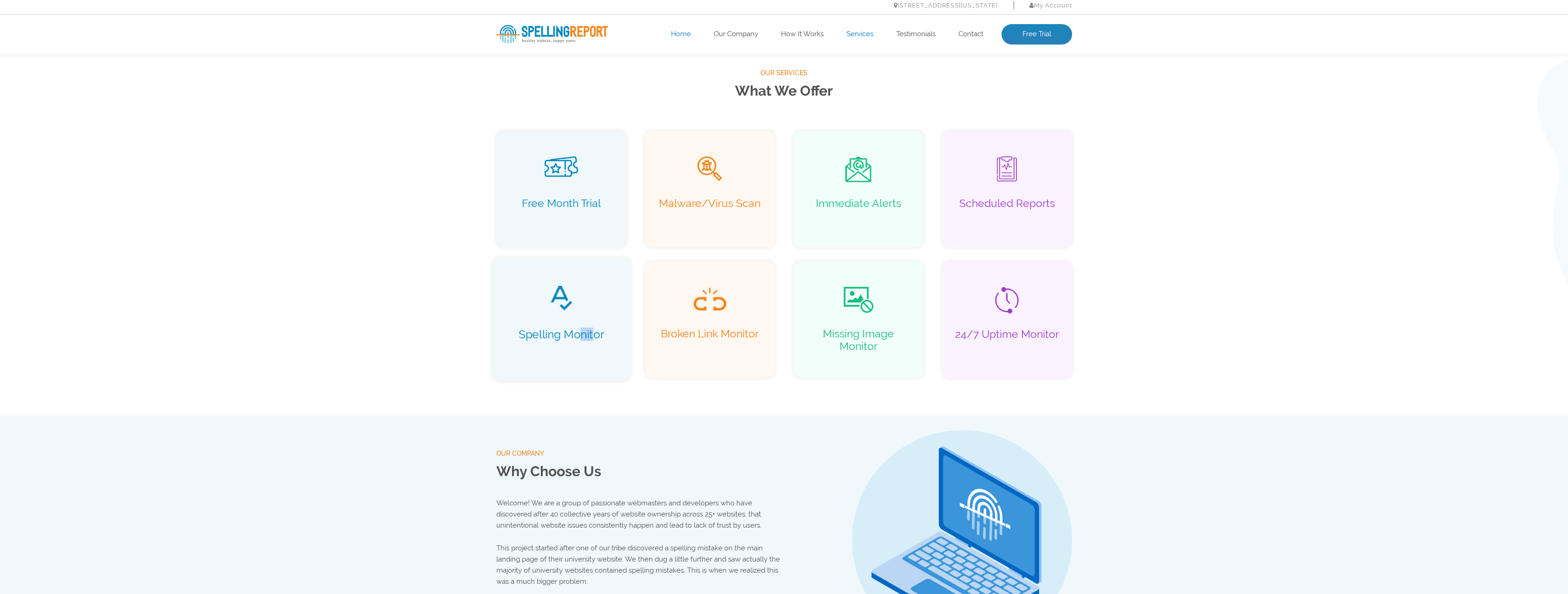
drag, startPoint x: 603, startPoint y: 331, endPoint x: 580, endPoint y: 331, distance: 23.0
click at [580, 331] on p "Spelling Monitor" at bounding box center [561, 340] width 118 height 26
drag, startPoint x: 580, startPoint y: 331, endPoint x: 548, endPoint y: 339, distance: 33.0
click at [548, 339] on p "Spelling Monitor" at bounding box center [561, 340] width 118 height 26
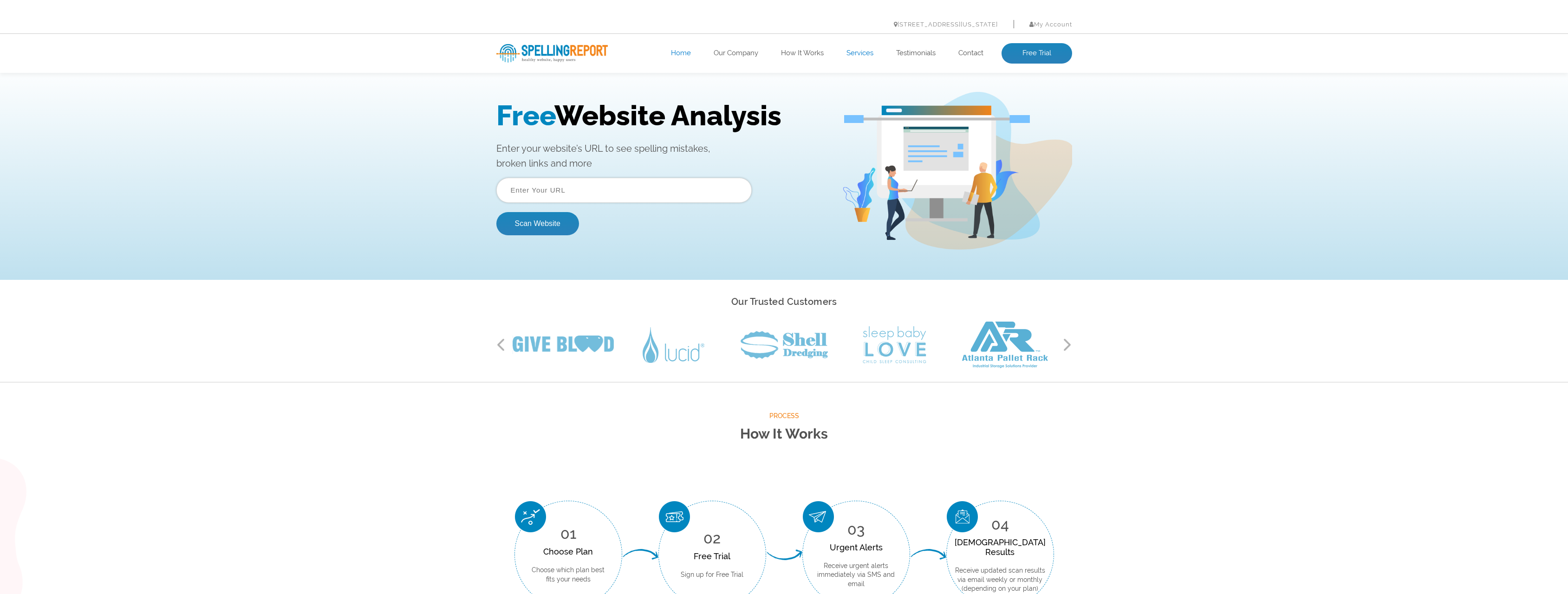
scroll to position [0, 0]
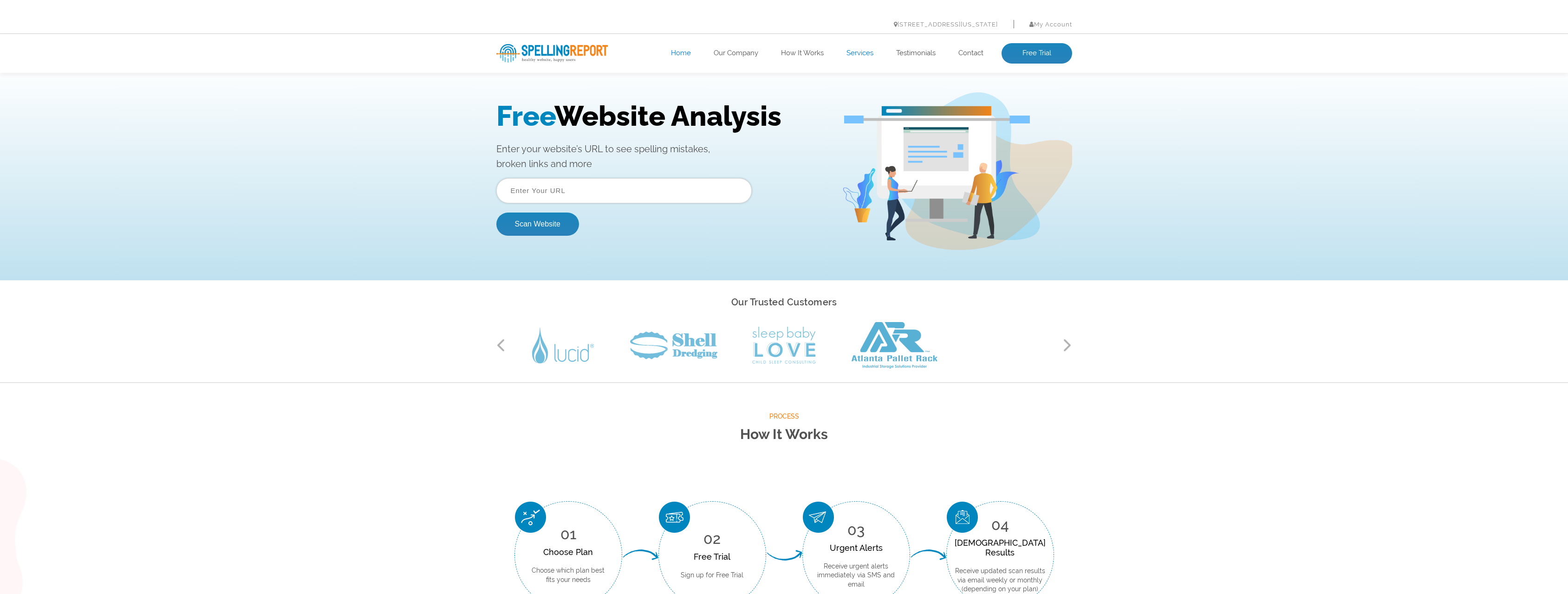
click at [578, 201] on form "Scan Website" at bounding box center [624, 207] width 256 height 57
click at [582, 191] on input "text" at bounding box center [624, 191] width 256 height 25
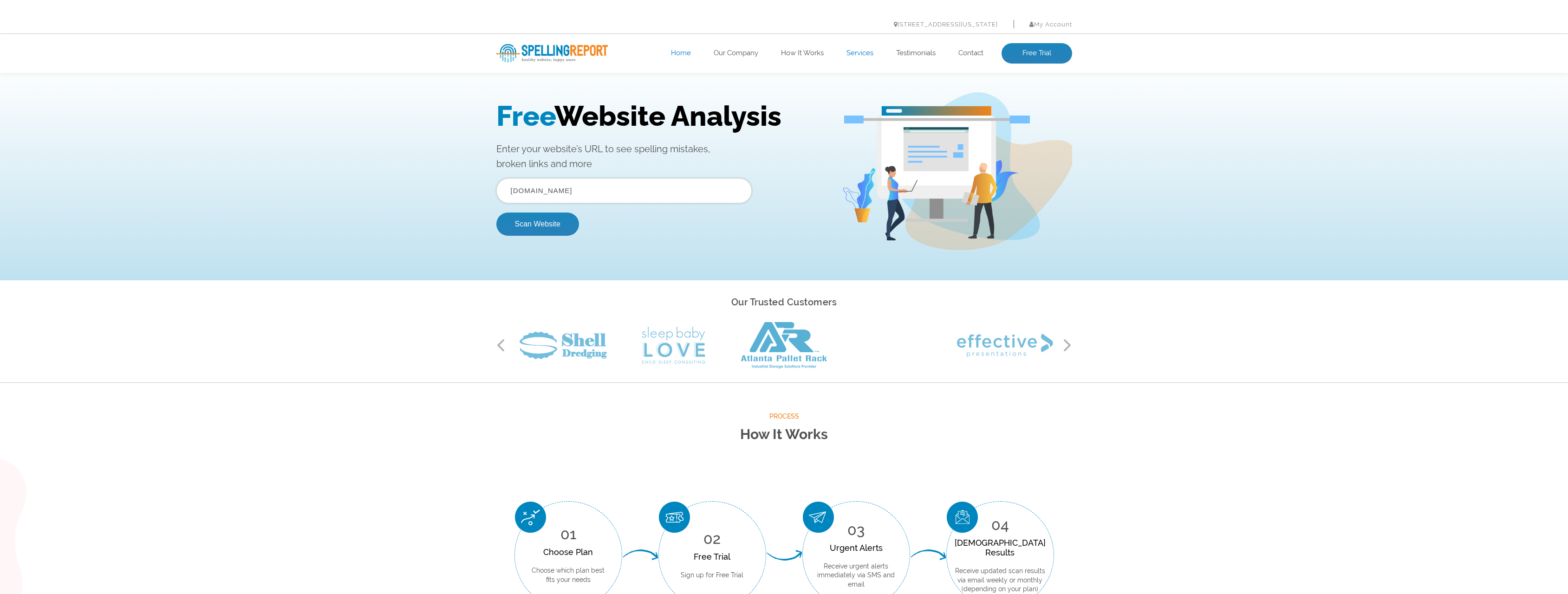
type input "inkoopedelmetaal.nl"
click at [496, 213] on button "Scan Website" at bounding box center [537, 224] width 83 height 23
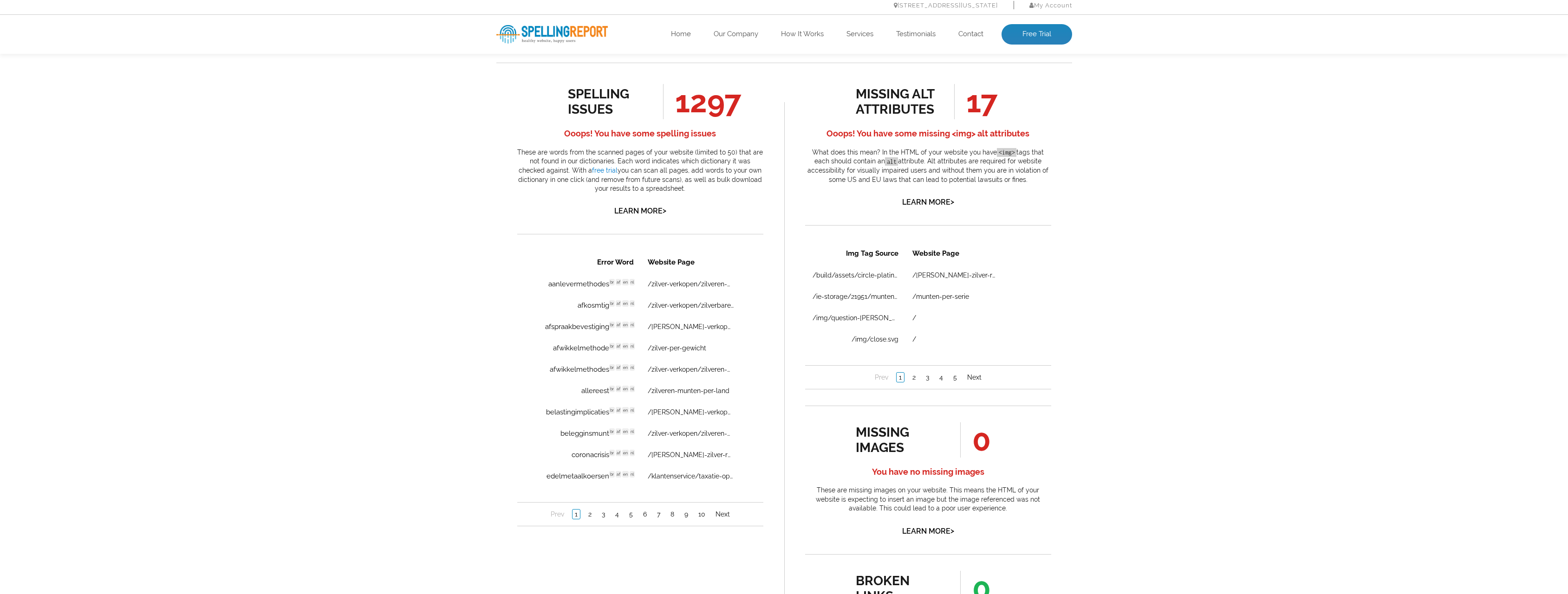
scroll to position [603, 0]
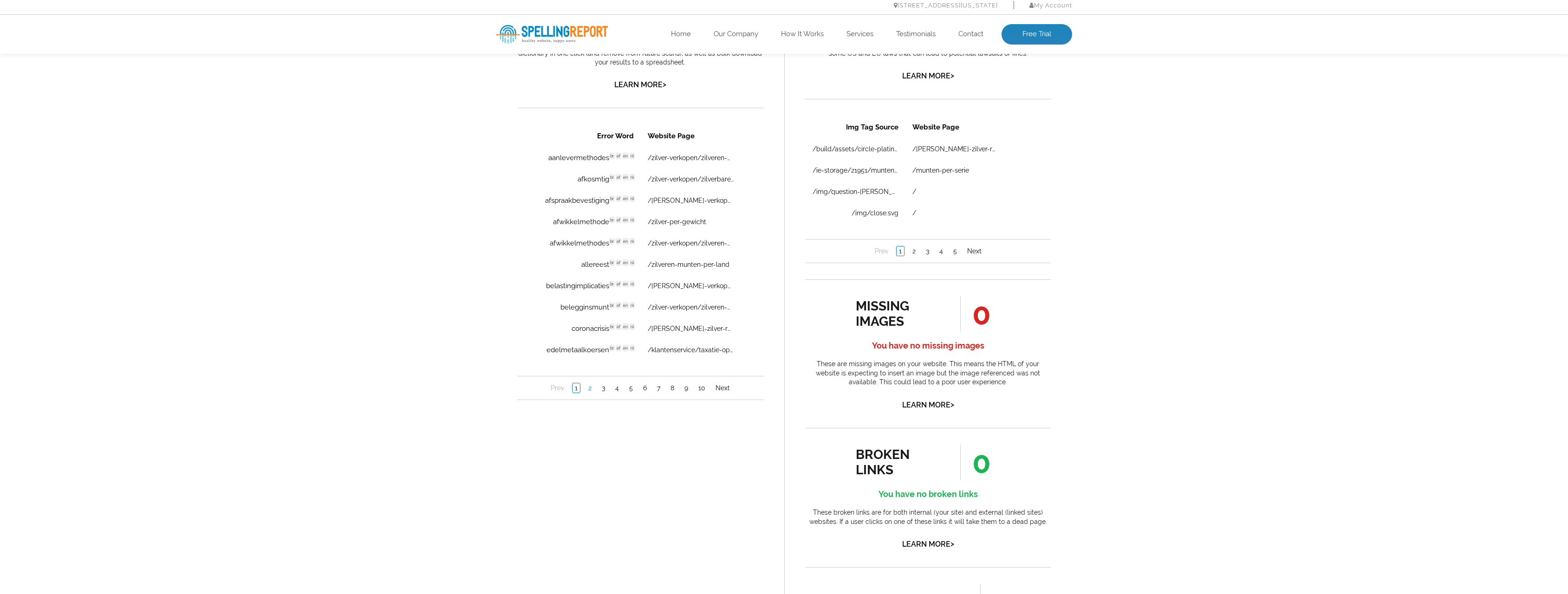
click at [591, 384] on link "2" at bounding box center [589, 387] width 8 height 9
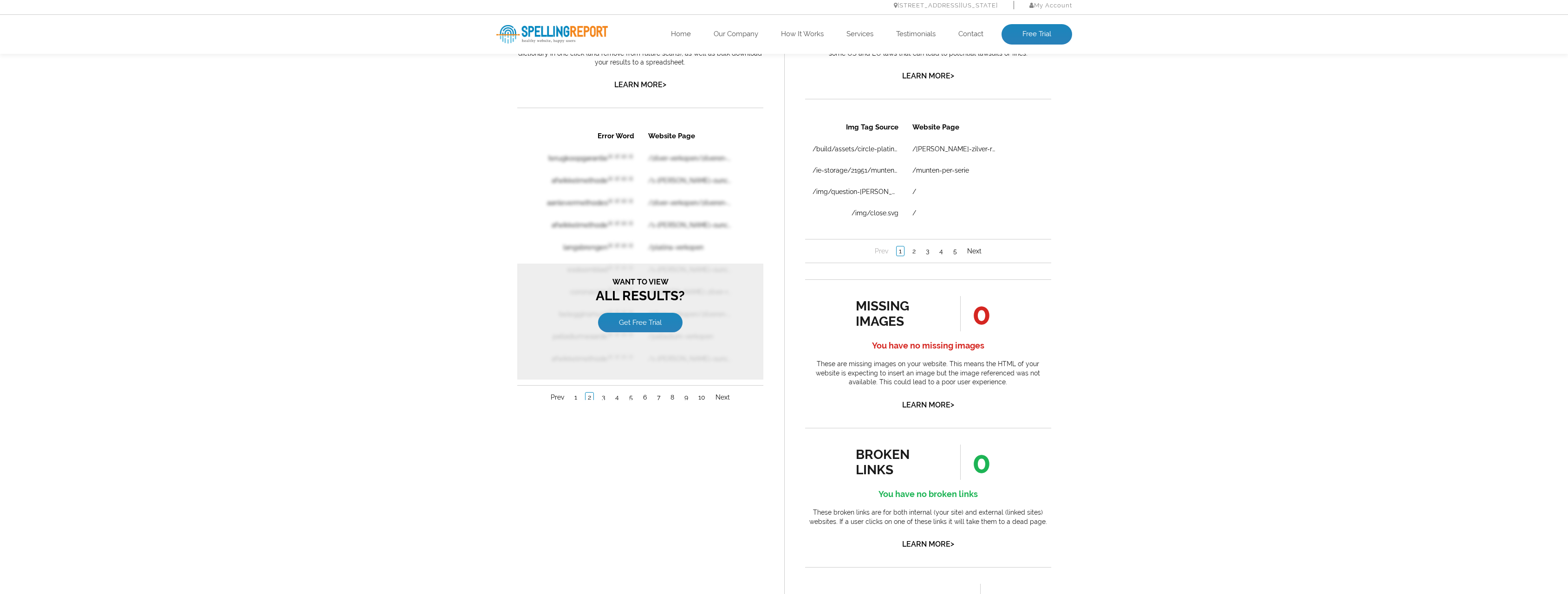
scroll to position [0, 0]
click at [630, 340] on div "Want to view All Results? Get Free Trial" at bounding box center [639, 321] width 246 height 116
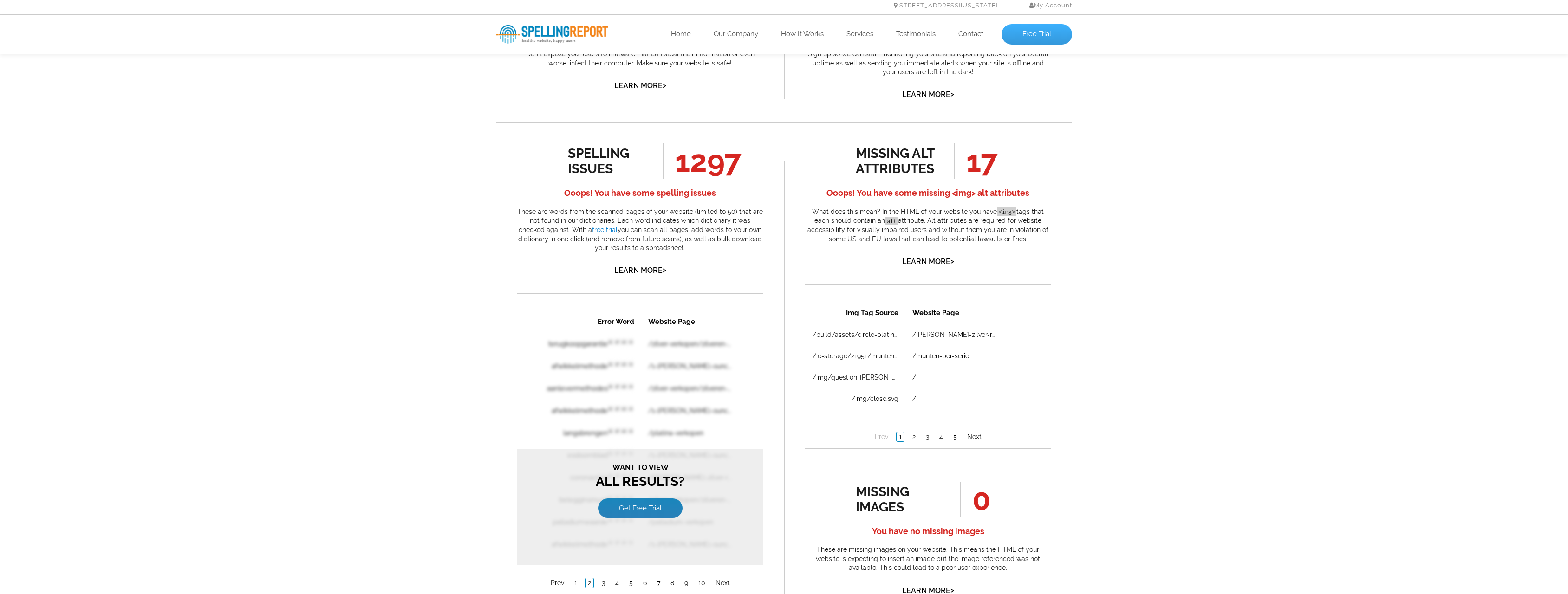
click at [1033, 35] on link "Free Trial" at bounding box center [1036, 34] width 70 height 20
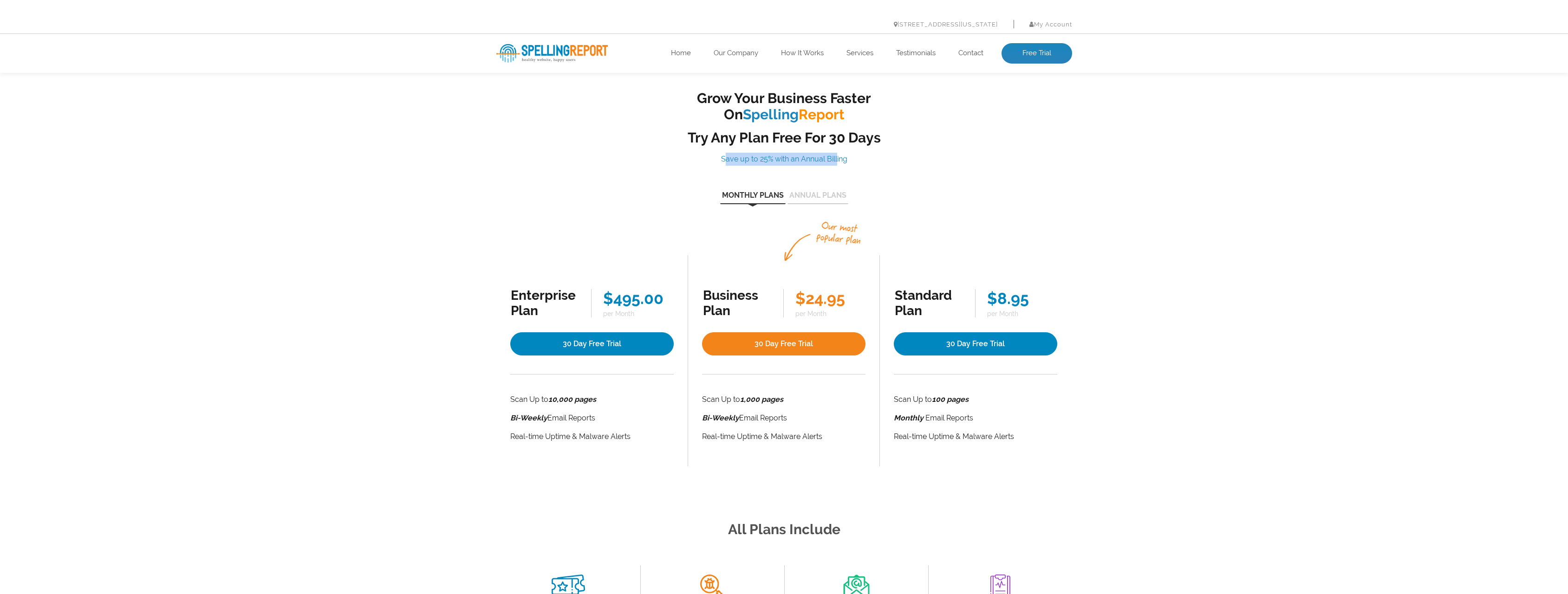
drag, startPoint x: 723, startPoint y: 161, endPoint x: 839, endPoint y: 165, distance: 116.1
click at [839, 165] on p "Save up to 25% with an Annual Billing" at bounding box center [784, 159] width 288 height 13
click at [362, 246] on div "Grow Your Business Faster On Spelling Report Try Any Plan Free For 30 Days Save…" at bounding box center [784, 278] width 1568 height 432
click at [720, 400] on li "Scan Up to 1,000 pages" at bounding box center [783, 399] width 163 height 13
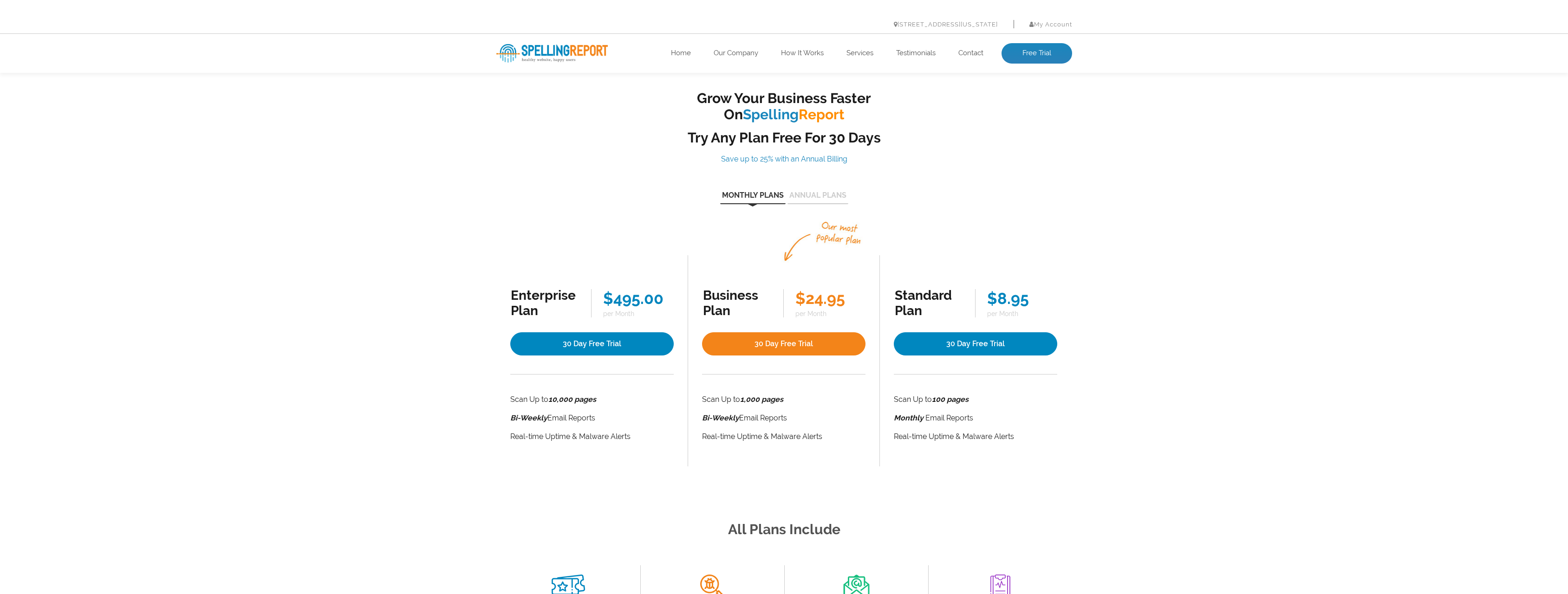
click at [724, 299] on div "Business Plan" at bounding box center [737, 303] width 68 height 31
click at [823, 255] on li "Business Plan $24.95 per Month 30 Day Free Trial Scan Up to 1,000 pages Bi-Week…" at bounding box center [784, 361] width 192 height 211
click at [803, 199] on button "Annual Plans" at bounding box center [817, 198] width 61 height 13
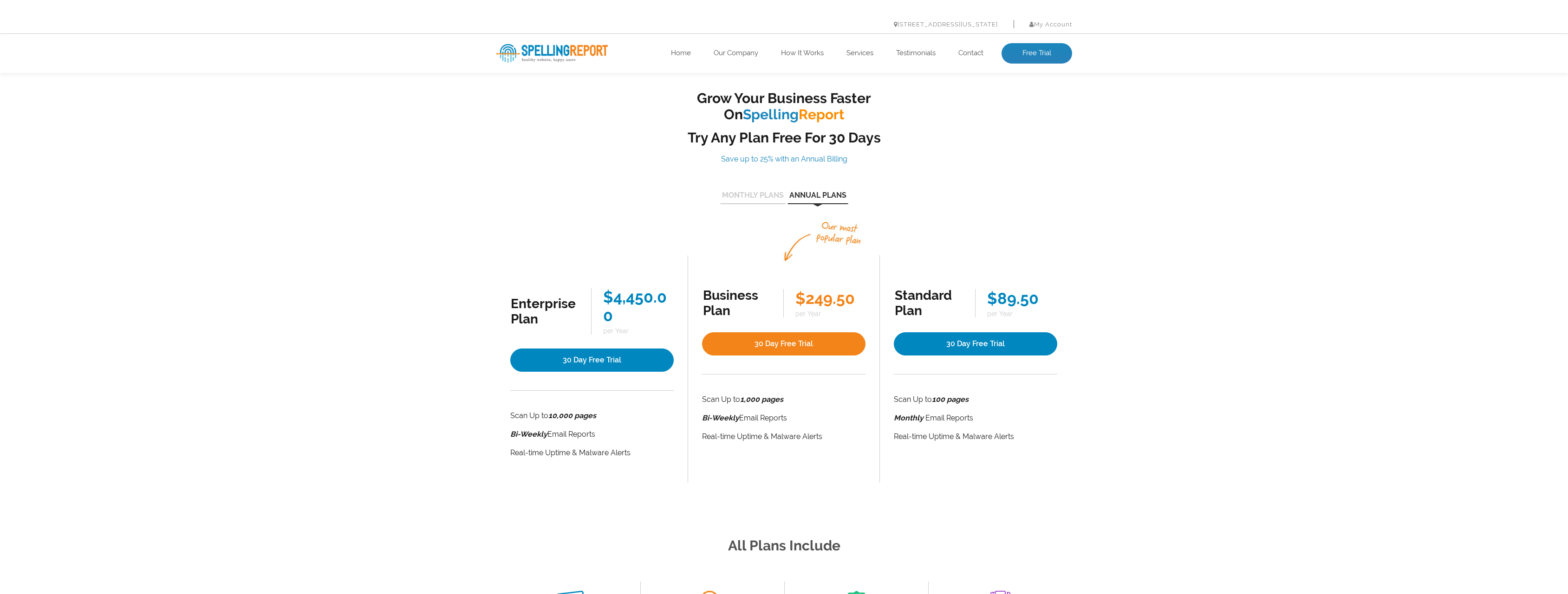
click at [746, 197] on button "Monthly Plans" at bounding box center [753, 198] width 65 height 13
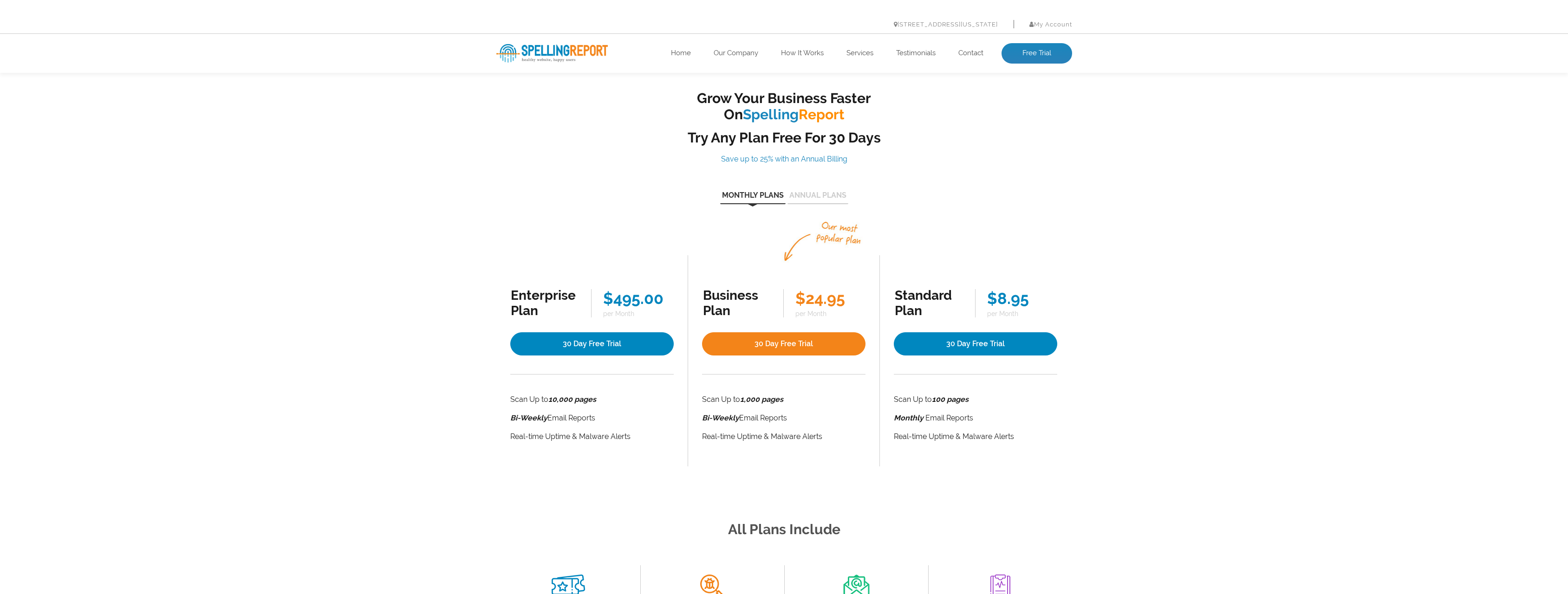
click at [804, 197] on button "Annual Plans" at bounding box center [817, 198] width 61 height 13
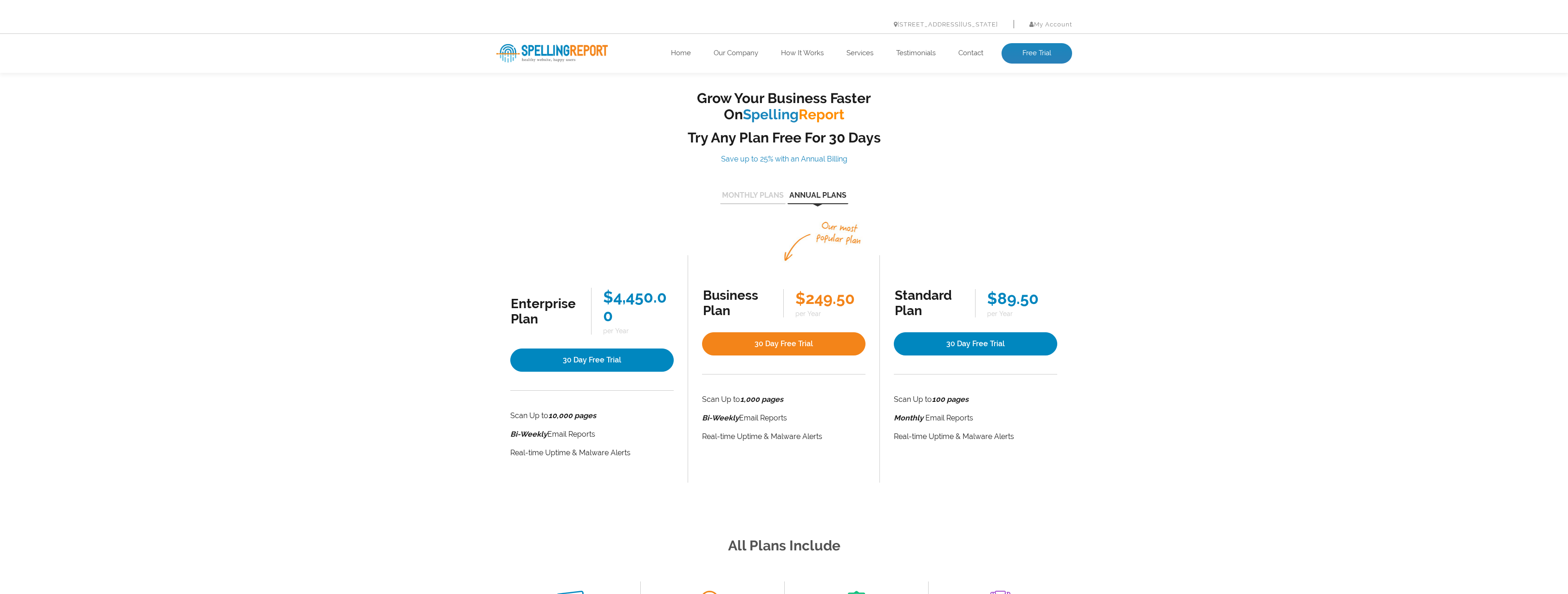
click at [754, 196] on button "Monthly Plans" at bounding box center [753, 198] width 65 height 13
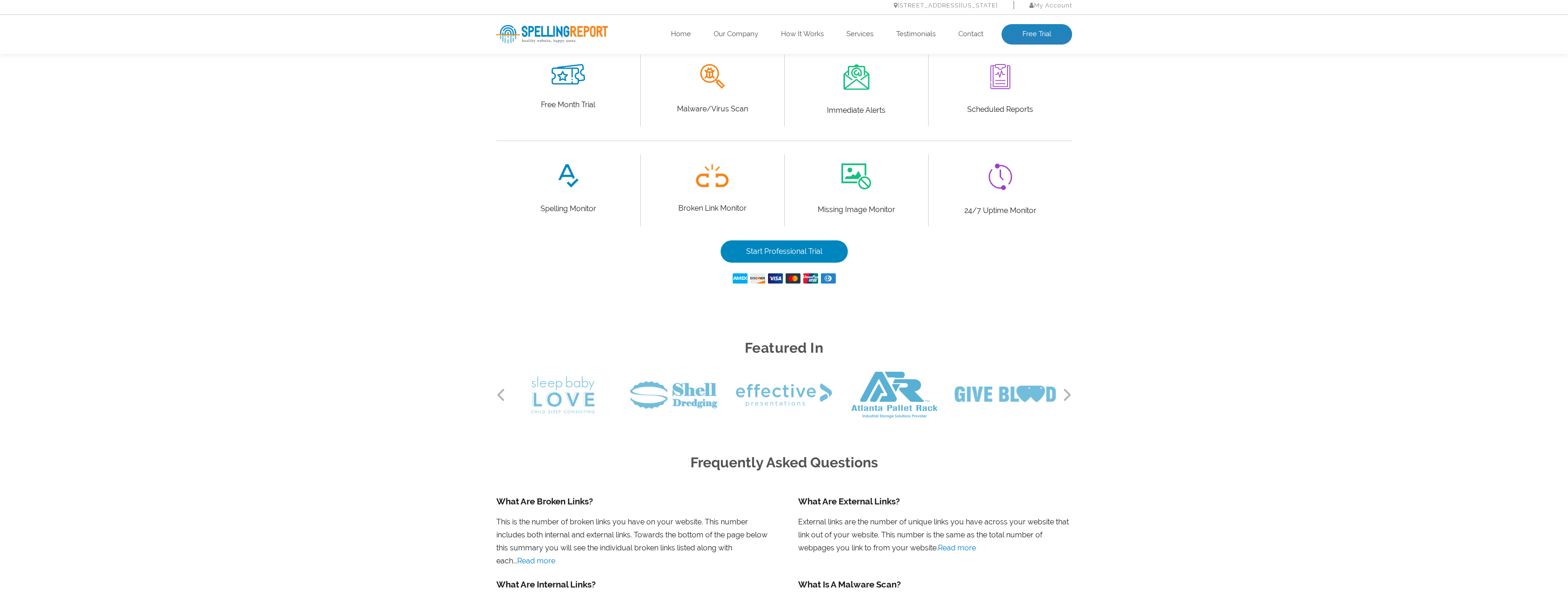
click at [372, 351] on div "Featured In Previous Next" at bounding box center [784, 377] width 1568 height 138
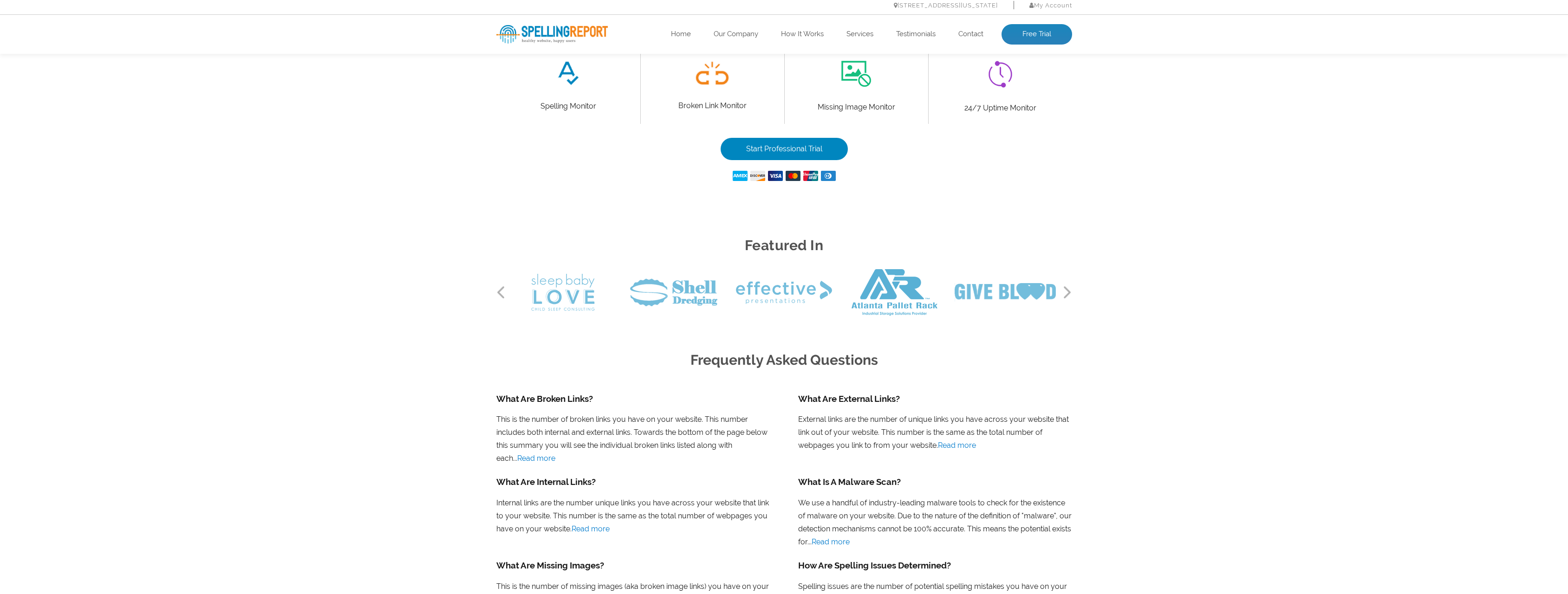
scroll to position [650, 0]
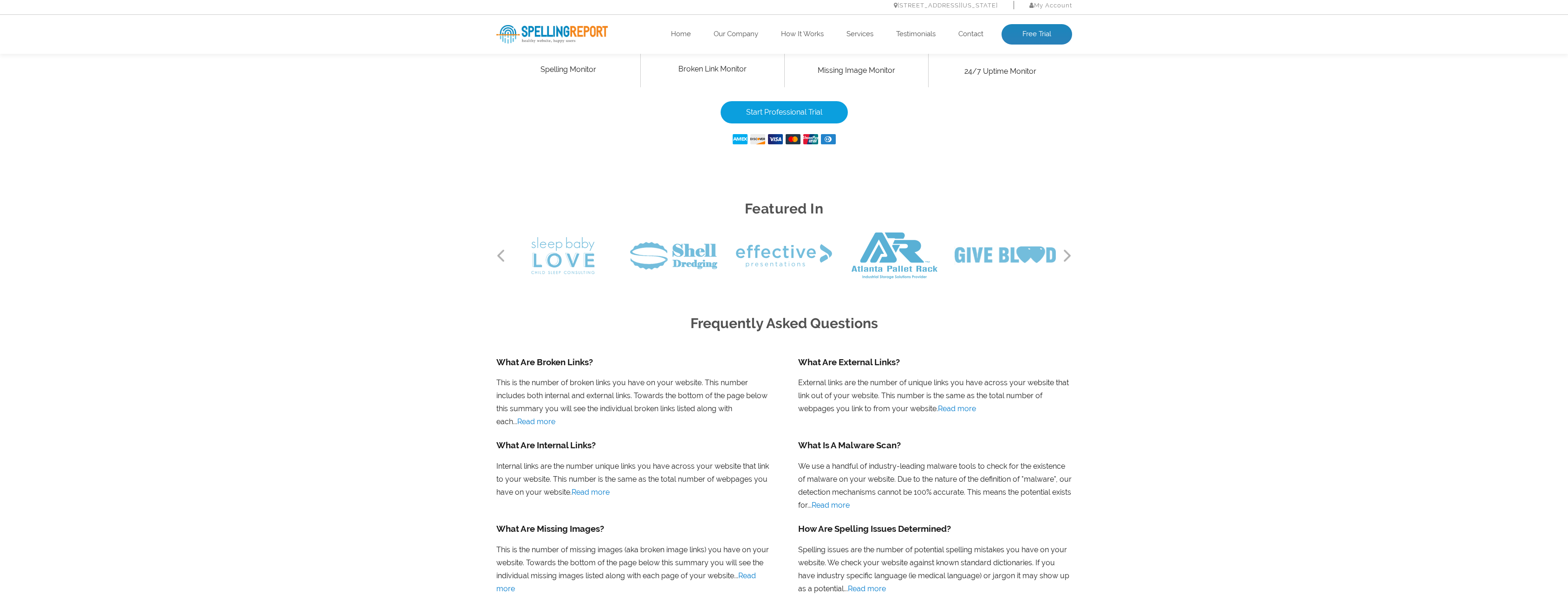
click at [788, 111] on link "Start Professional Trial" at bounding box center [784, 112] width 127 height 22
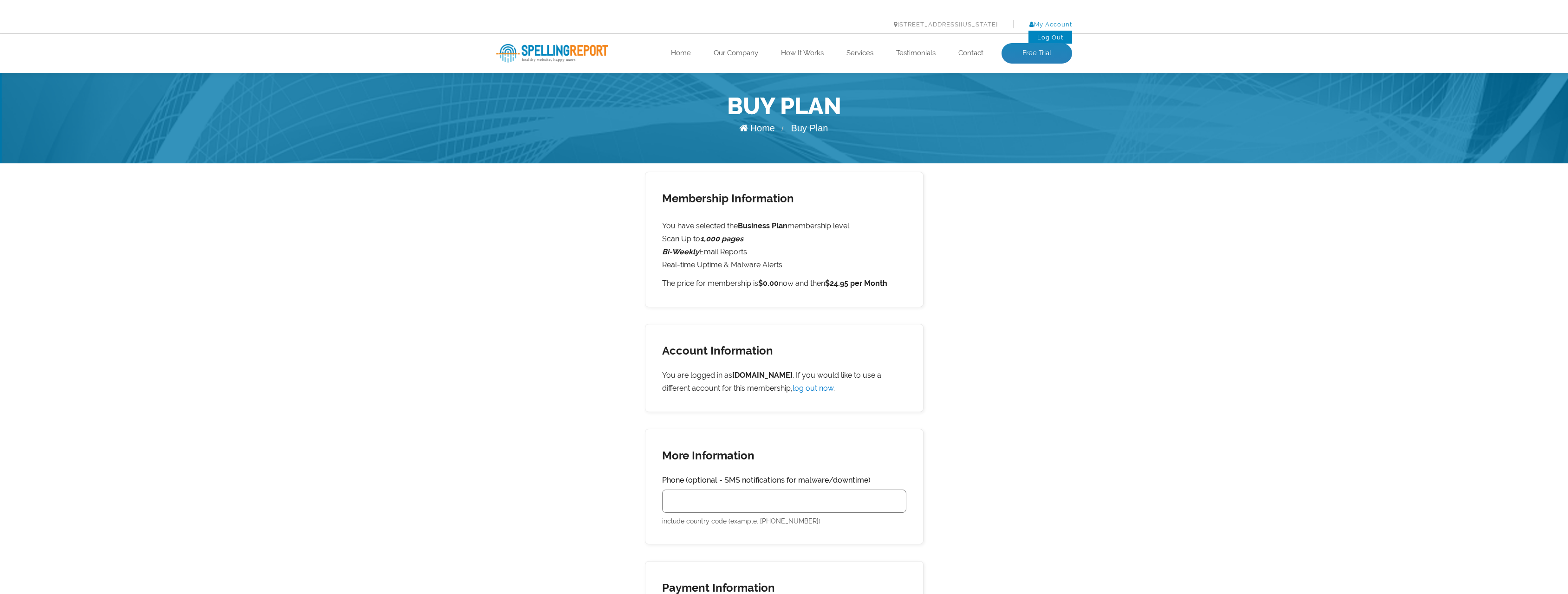
click at [1052, 26] on link "My Account" at bounding box center [1051, 24] width 43 height 7
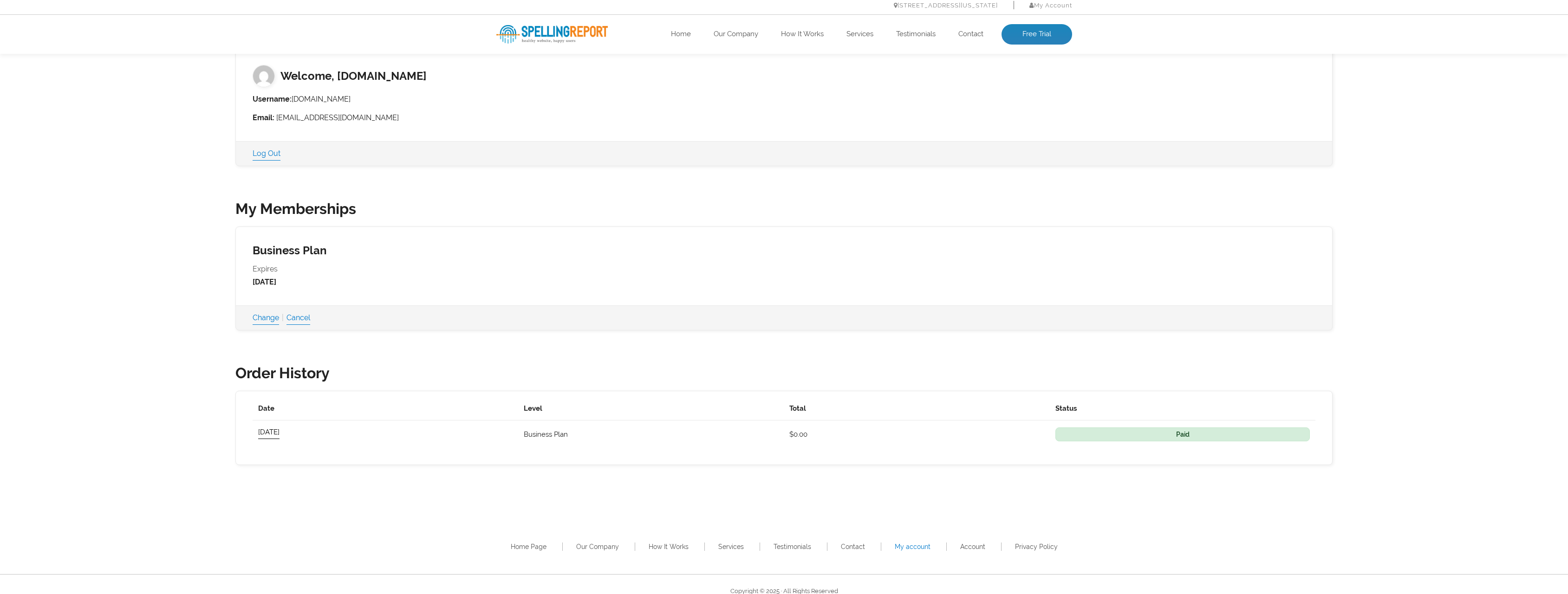
scroll to position [169, 0]
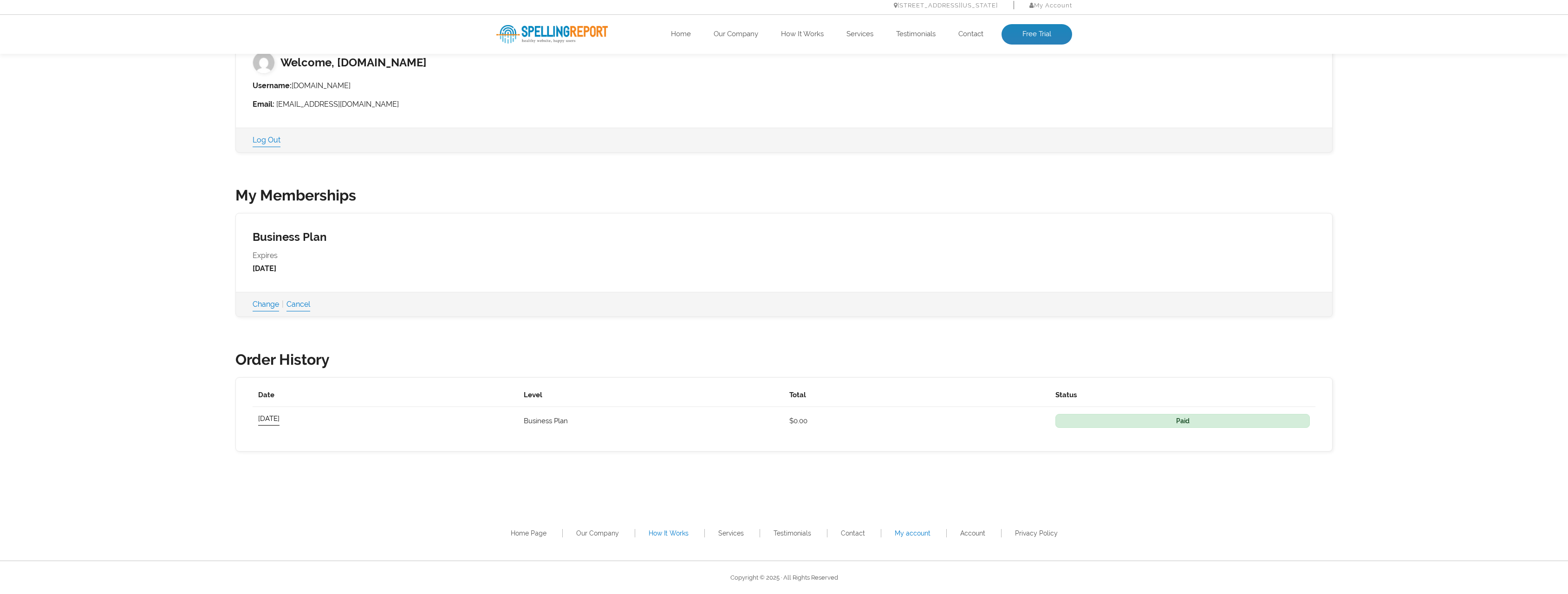
click at [688, 531] on link "How It Works" at bounding box center [668, 534] width 40 height 7
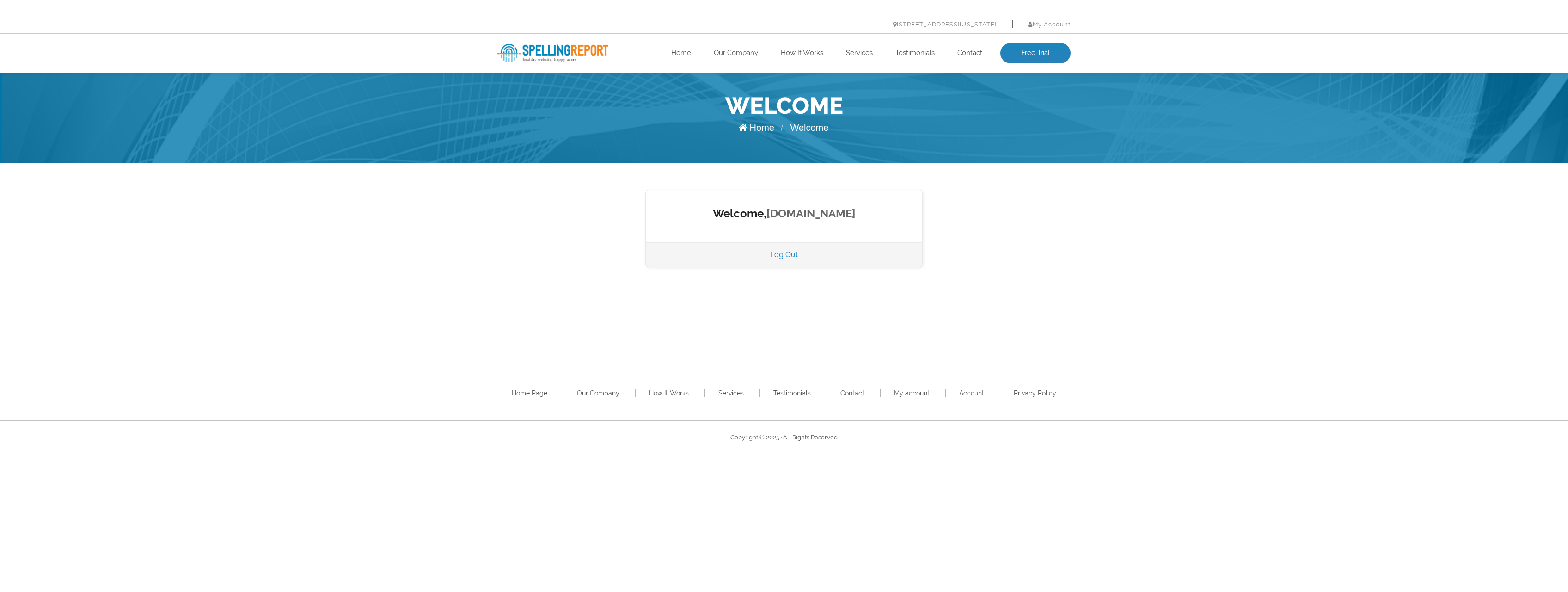
click at [839, 214] on link "Inkoopedelmetaal.nl" at bounding box center [811, 213] width 89 height 13
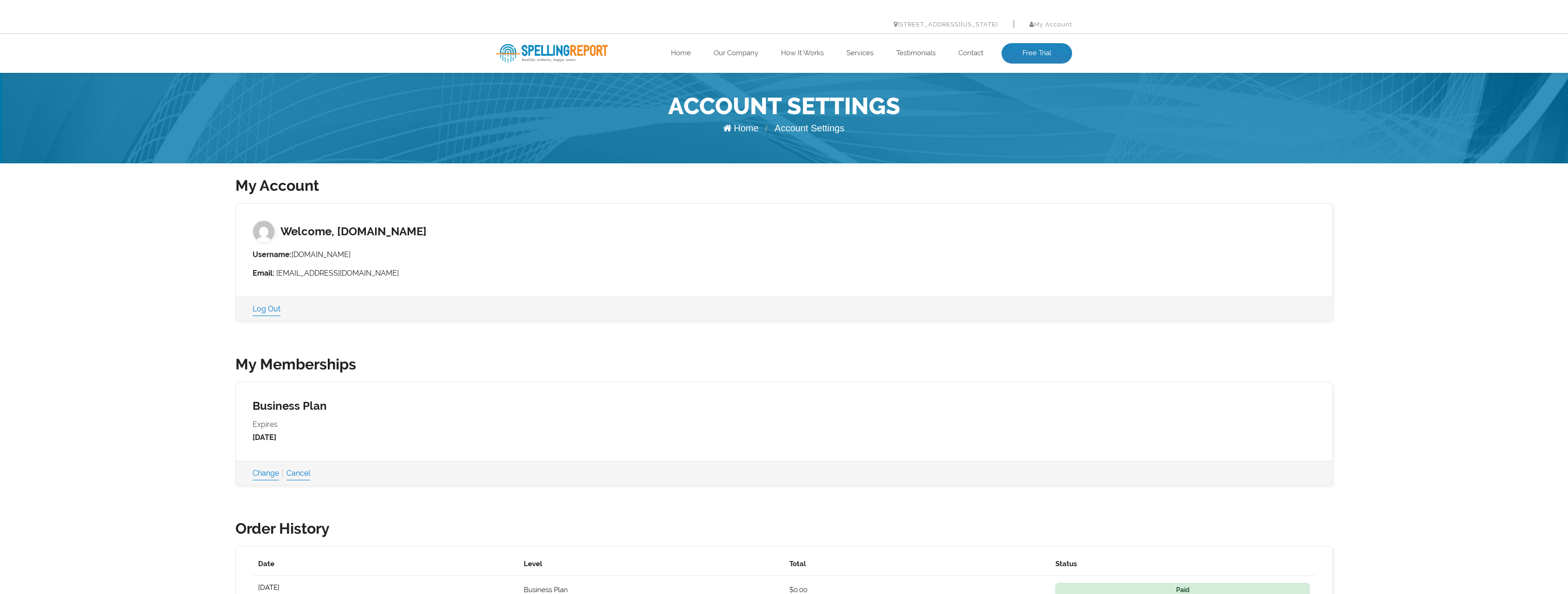
click at [677, 47] on ul "Home Our Company How It Works Services Testimonials Contact Free Trial" at bounding box center [841, 53] width 460 height 20
click at [678, 42] on div "healthy website. happy users. Home Our Company How It Works Services Testimonia…" at bounding box center [784, 53] width 1568 height 39
click at [678, 51] on link "Home" at bounding box center [680, 53] width 20 height 9
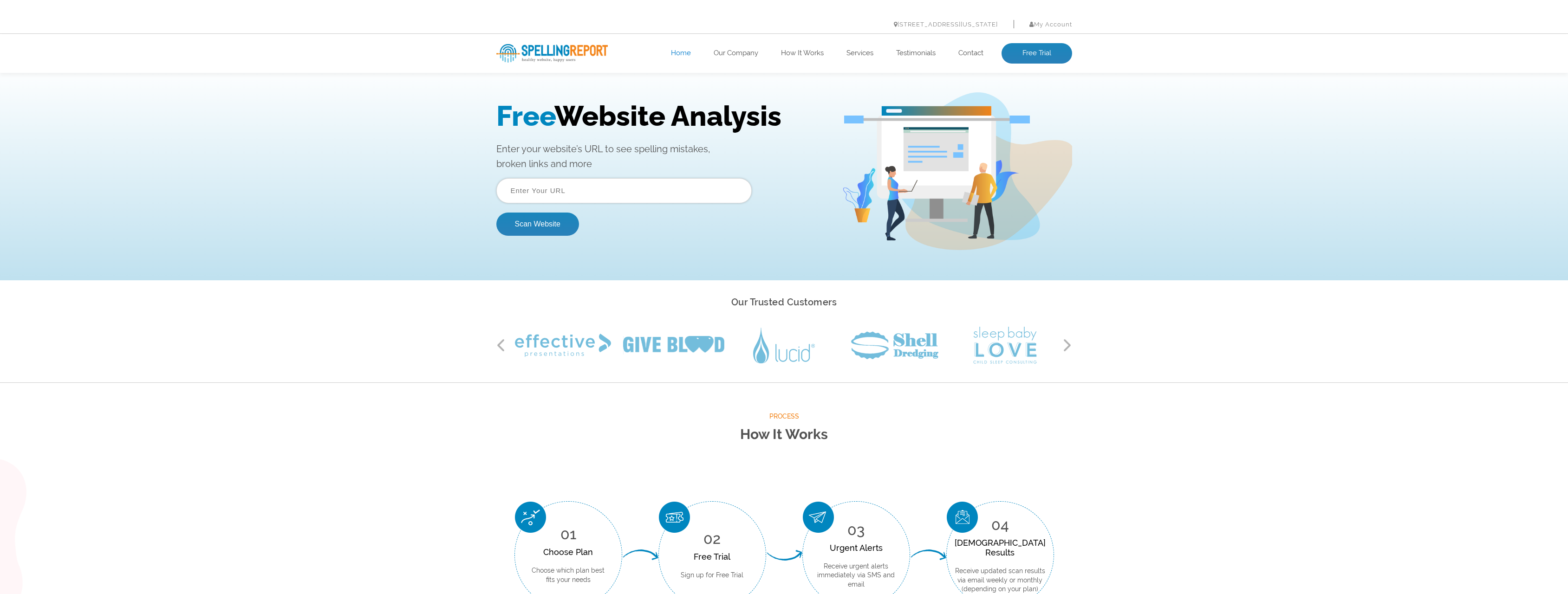
click at [588, 188] on input "text" at bounding box center [624, 191] width 256 height 25
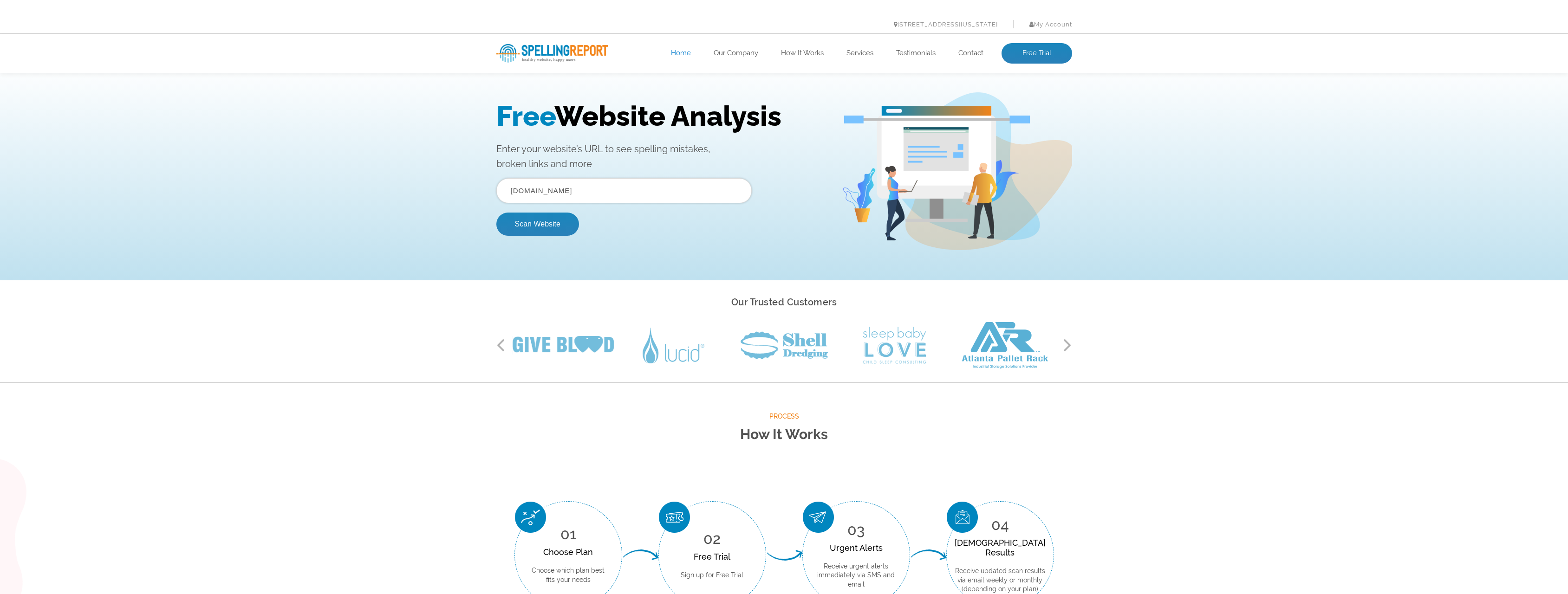
type input "[DOMAIN_NAME]"
click at [496, 213] on button "Scan Website" at bounding box center [537, 224] width 83 height 23
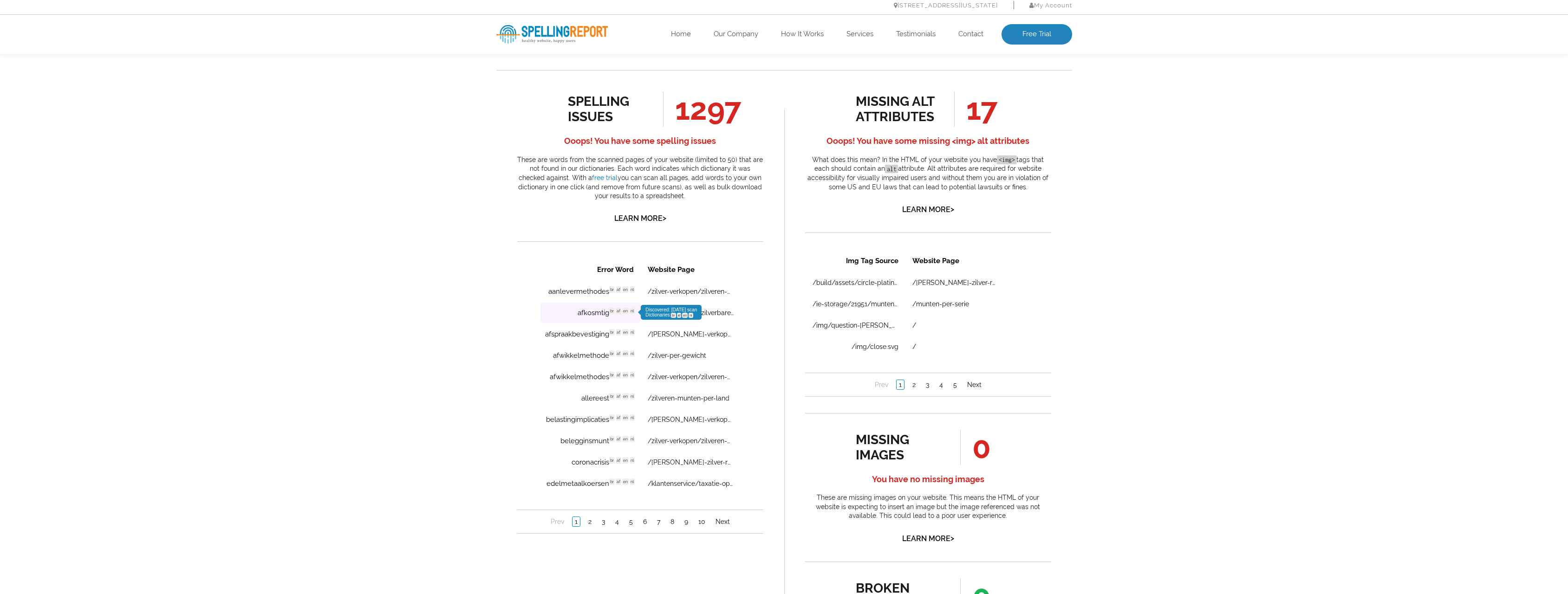
scroll to position [510, 0]
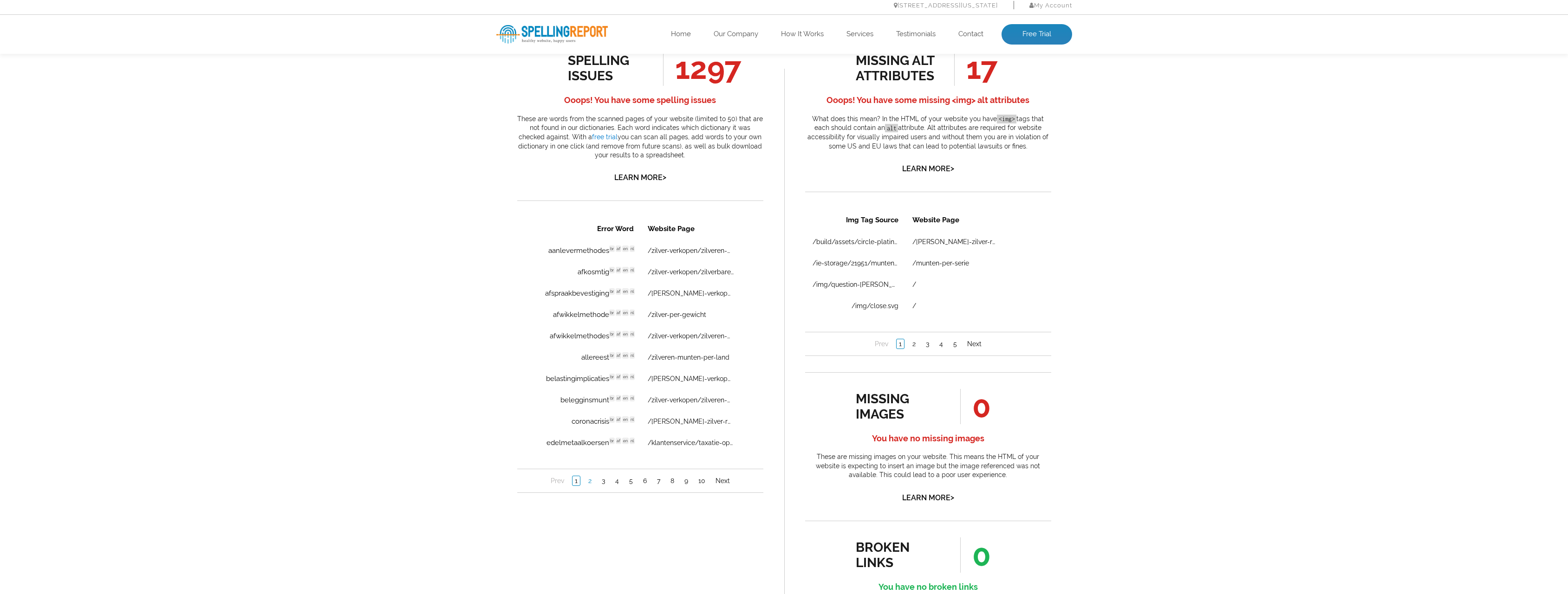
click at [587, 483] on link "2" at bounding box center [589, 480] width 8 height 9
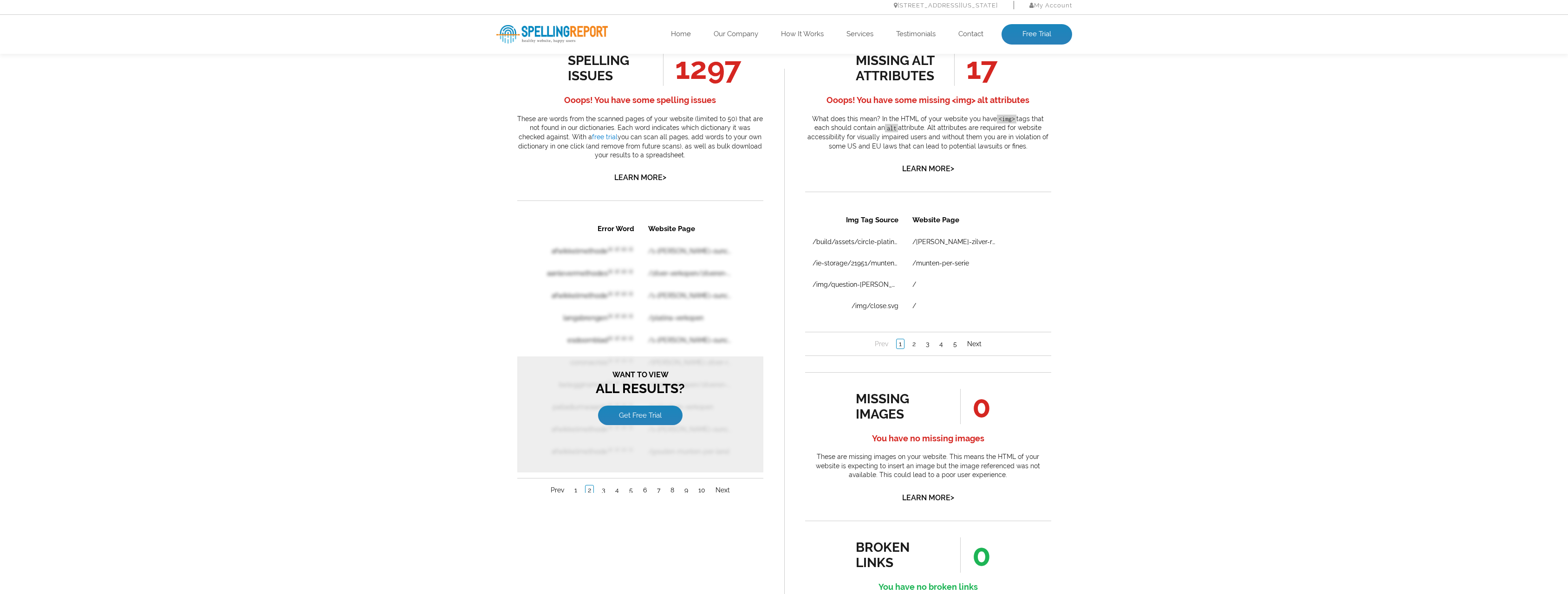
scroll to position [0, 0]
click at [574, 406] on div "Want to view All Results? Get Free Trial" at bounding box center [639, 414] width 246 height 116
click at [569, 406] on div "Want to view All Results? Get Free Trial" at bounding box center [639, 414] width 246 height 116
